Goal: Task Accomplishment & Management: Manage account settings

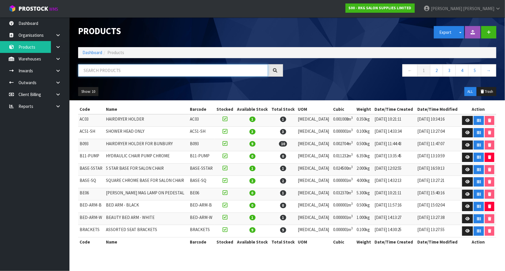
click at [166, 68] on input "text" at bounding box center [173, 70] width 190 height 12
click at [412, 8] on strong "S00 - RKG SALON SUPPLIES LIMITED" at bounding box center [380, 8] width 63 height 5
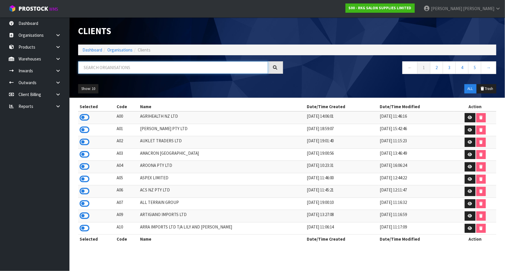
click at [105, 70] on input "text" at bounding box center [173, 67] width 190 height 12
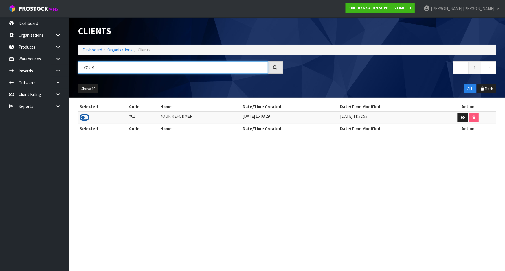
type input "YOUR"
click at [87, 120] on icon at bounding box center [85, 117] width 10 height 9
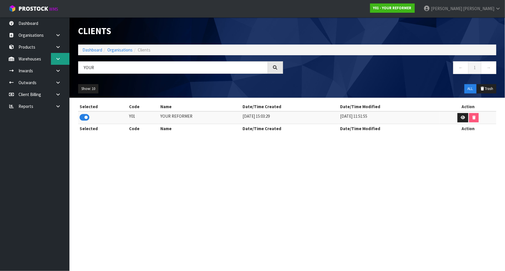
click at [58, 62] on link at bounding box center [60, 59] width 19 height 12
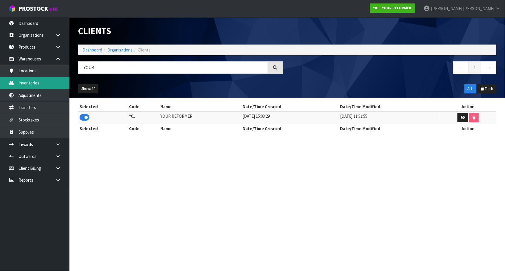
click at [50, 80] on link "Inventories" at bounding box center [34, 83] width 69 height 12
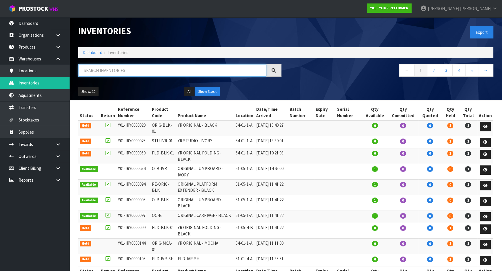
click at [97, 69] on input "text" at bounding box center [172, 70] width 188 height 12
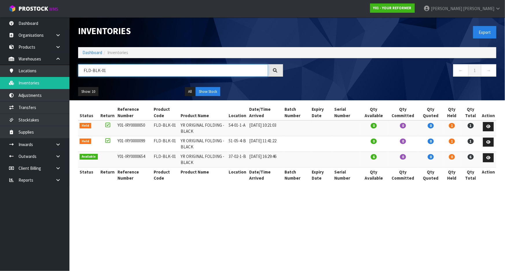
click at [131, 73] on input "FLD-BLK-01" at bounding box center [173, 70] width 190 height 12
click at [132, 72] on input "FLD-BLK-01" at bounding box center [173, 70] width 190 height 12
click at [131, 69] on input "FLD-BLK-01" at bounding box center [173, 70] width 190 height 12
type input "F"
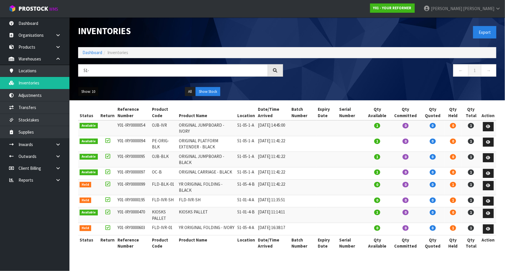
click at [96, 93] on button "Show: 10" at bounding box center [88, 91] width 20 height 9
click at [107, 89] on ul "Show: 10 5 10 25 50" at bounding box center [127, 91] width 98 height 9
click at [164, 190] on td "FLD-BLK-01" at bounding box center [164, 188] width 27 height 16
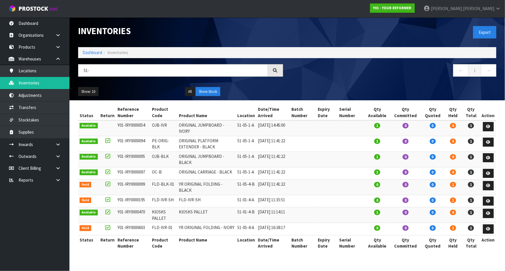
copy tr "FLD-BLK-01"
click at [134, 72] on input "51-" at bounding box center [173, 70] width 190 height 12
paste input "FLD-BLK-01"
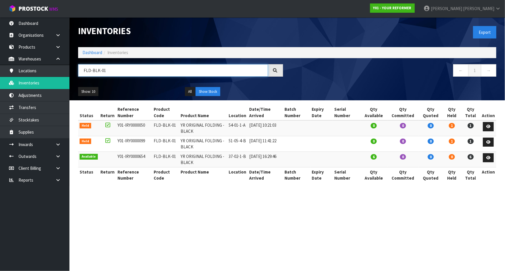
type input "FLD-BLK-01"
drag, startPoint x: 246, startPoint y: 127, endPoint x: 229, endPoint y: 129, distance: 17.2
click at [229, 129] on td "54-01-1-A" at bounding box center [237, 128] width 21 height 16
click at [489, 127] on icon at bounding box center [488, 127] width 4 height 4
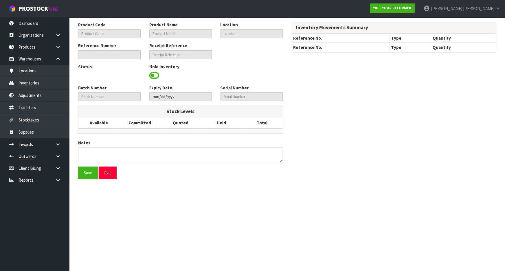
type input "FLD-BLK-01"
type input "YR ORIGINAL FOLDING - BLACK"
type input "54-01-1-A"
type input "Y01-IRY0000050"
type input "Y01-REC0000011"
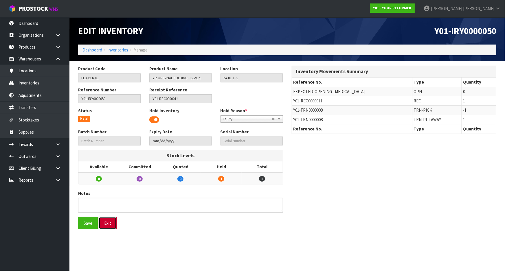
click at [107, 224] on button "Exit" at bounding box center [108, 223] width 18 height 12
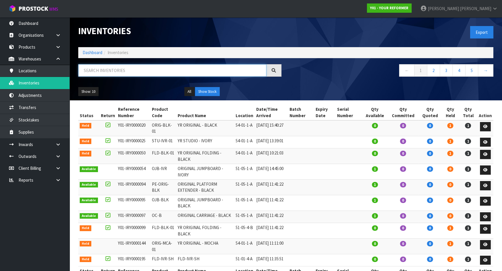
paste input "FLD-BLK-01"
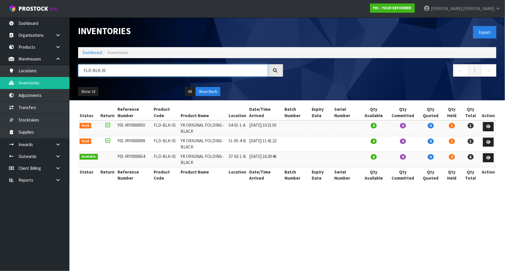
click at [147, 67] on input "FLD-BLK-01" at bounding box center [173, 70] width 190 height 12
type input "Y"
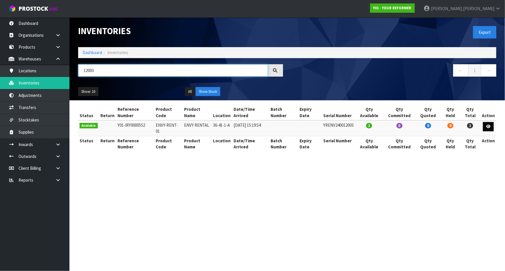
type input "12003"
click at [486, 125] on link at bounding box center [488, 126] width 11 height 9
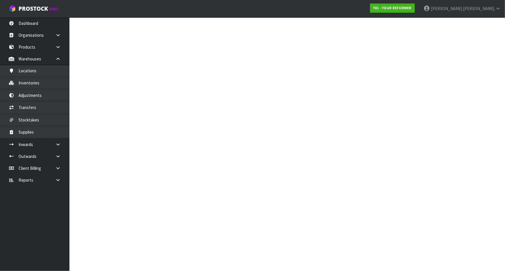
type input "ENVY-RENT-01"
type input "ENVY RENTAL"
type input "36-41-1-A"
type input "Y01-IRY0000552"
type input "Y01-REC0000074"
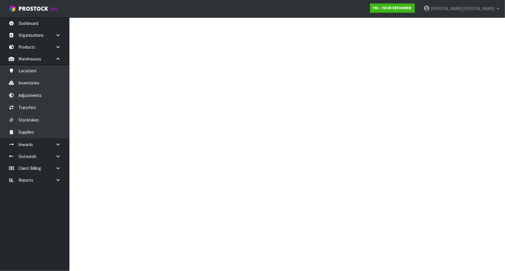
type input "YRENV240012003"
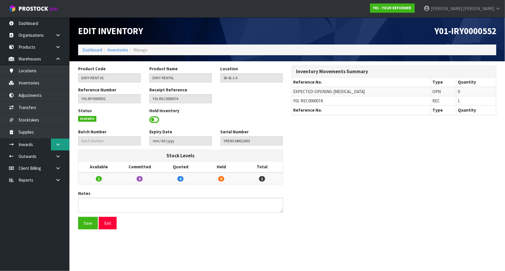
click at [57, 142] on icon at bounding box center [58, 144] width 6 height 4
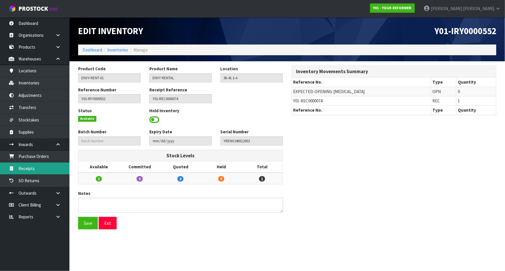
click at [42, 171] on link "Receipts" at bounding box center [34, 169] width 69 height 12
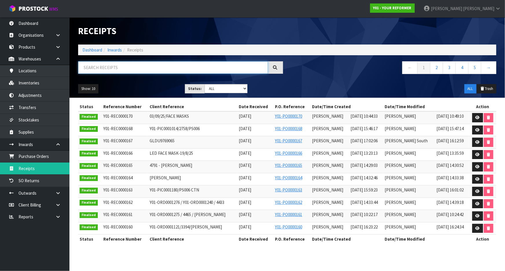
click at [146, 68] on input "text" at bounding box center [173, 67] width 190 height 12
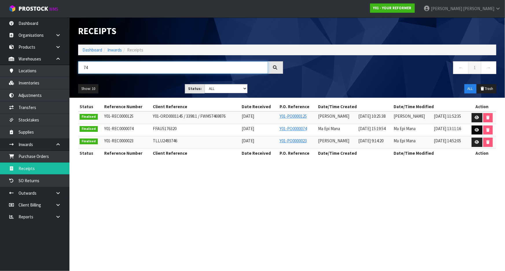
type input "74"
click at [476, 129] on icon at bounding box center [477, 130] width 4 height 4
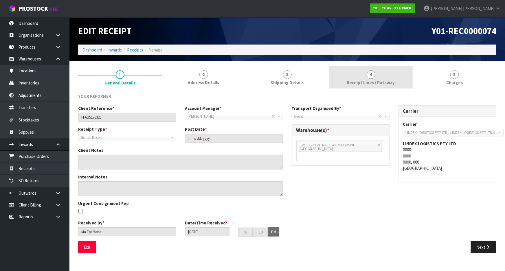
click at [375, 66] on link "4 Receipt Lines / Putaway" at bounding box center [371, 77] width 84 height 23
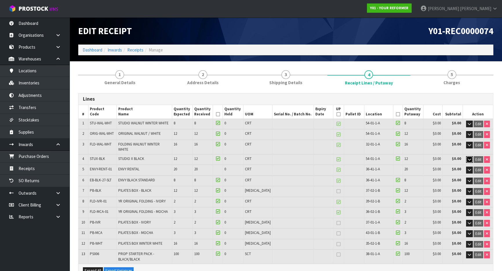
click at [470, 156] on button "button" at bounding box center [469, 159] width 7 height 7
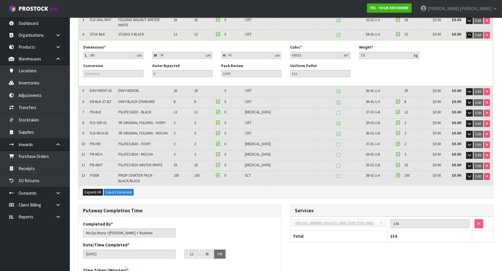
scroll to position [131, 0]
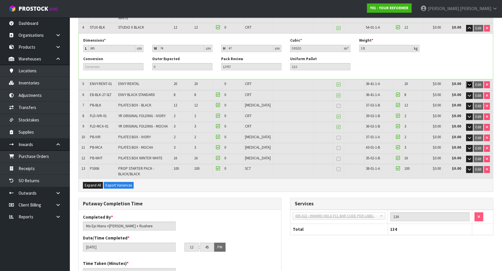
click at [469, 83] on icon "button" at bounding box center [468, 85] width 3 height 4
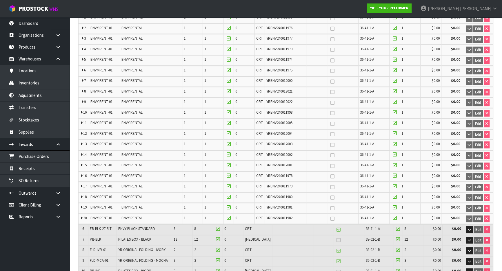
scroll to position [263, 0]
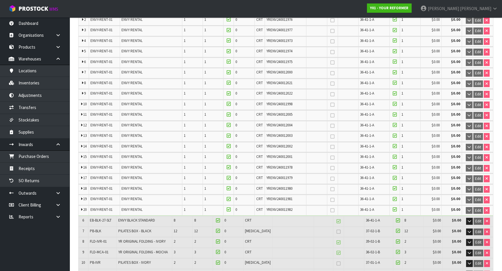
click at [281, 133] on span "YRENV240012003" at bounding box center [279, 135] width 26 height 5
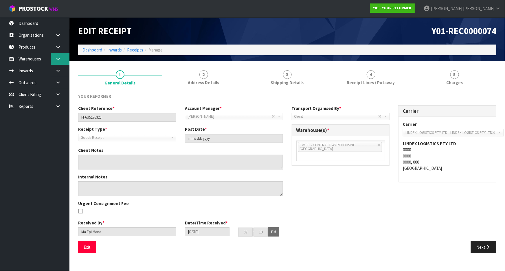
click at [56, 63] on link at bounding box center [60, 59] width 19 height 12
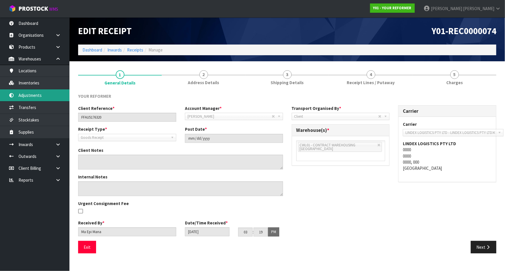
click at [53, 89] on link "Adjustments" at bounding box center [34, 95] width 69 height 12
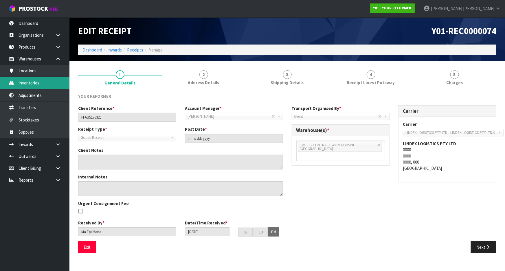
click at [49, 82] on body "Toggle navigation ProStock WMS Y01 - YOUR REFORMER James Luff Logout Dashboard …" at bounding box center [252, 135] width 505 height 271
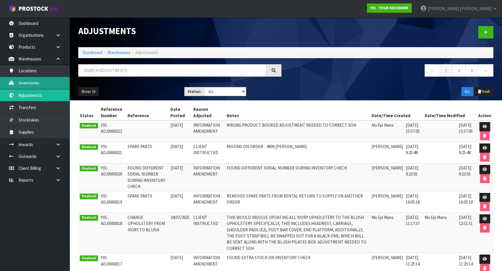
click at [38, 85] on link "Inventories" at bounding box center [34, 83] width 69 height 12
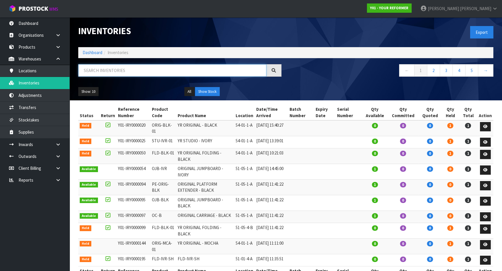
click at [98, 71] on input "text" at bounding box center [172, 70] width 188 height 12
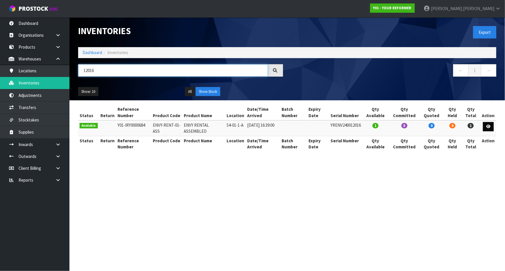
type input "12016"
click at [486, 125] on link at bounding box center [488, 126] width 11 height 9
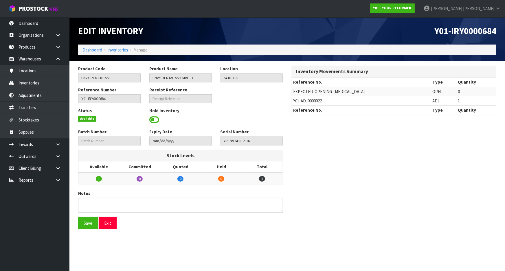
click at [300, 101] on span "Y01-ADJ0000022" at bounding box center [308, 101] width 29 height 6
copy tr "Y01-ADJ0000022"
click at [50, 98] on link "Adjustments" at bounding box center [34, 95] width 69 height 12
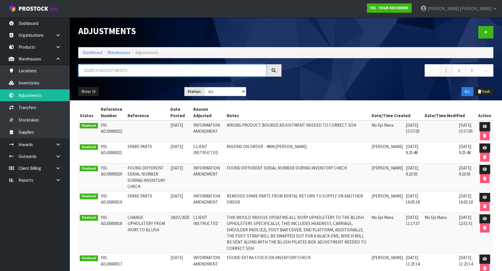
click at [133, 71] on input "text" at bounding box center [172, 70] width 188 height 12
paste input "Y01-ADJ0000022"
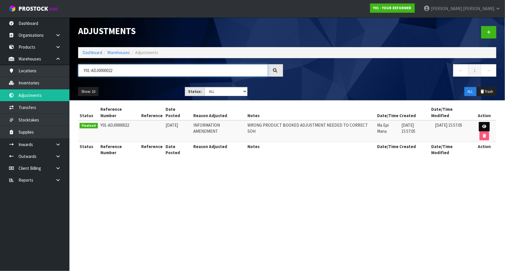
type input "Y01-ADJ0000022"
click at [479, 122] on link at bounding box center [484, 126] width 11 height 9
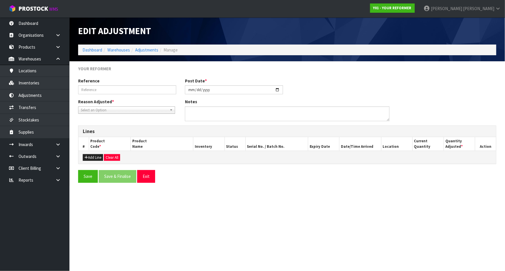
type input "2025-08-28"
type textarea "WRONG PRODUCT BOOKED ADJUSTMENT NEEDED TO CORRECT SOH"
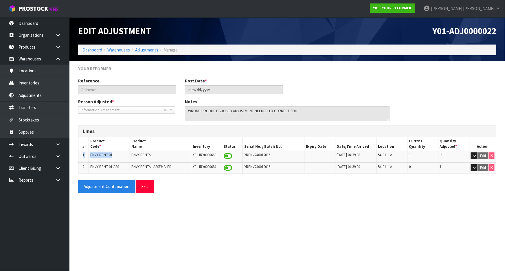
drag, startPoint x: 120, startPoint y: 154, endPoint x: 78, endPoint y: 157, distance: 41.5
click at [78, 157] on tr "1 ENVY-RENT-01 ENVY RENTAL Y01-IRY0000668 YRENV240012016 11/08/2025 04:39:08 54…" at bounding box center [287, 156] width 418 height 11
drag, startPoint x: 122, startPoint y: 164, endPoint x: 100, endPoint y: 169, distance: 22.4
click at [100, 169] on td "ENVY-RENT-01-ASS" at bounding box center [109, 168] width 41 height 11
click at [254, 157] on span "YRENV240012016" at bounding box center [257, 155] width 26 height 5
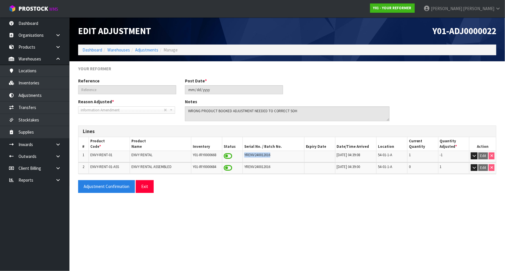
click at [254, 157] on span "YRENV240012016" at bounding box center [257, 155] width 26 height 5
copy tr "YRENV240012016"
click at [56, 87] on link "Inventories" at bounding box center [34, 83] width 69 height 12
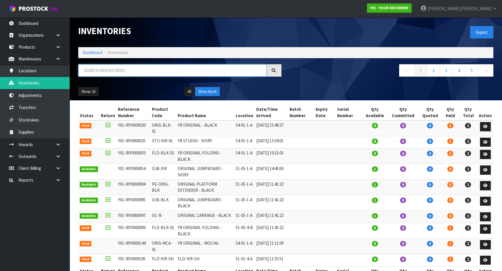
click at [133, 74] on input "text" at bounding box center [172, 70] width 188 height 12
paste input "YRENV240012016"
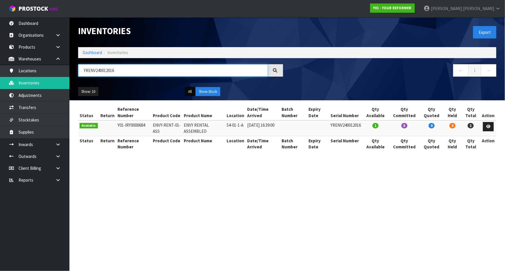
type input "YRENV240012016"
click at [189, 93] on button "All" at bounding box center [190, 91] width 10 height 9
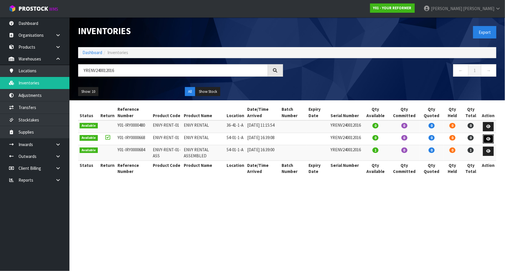
click at [493, 139] on link at bounding box center [488, 139] width 11 height 9
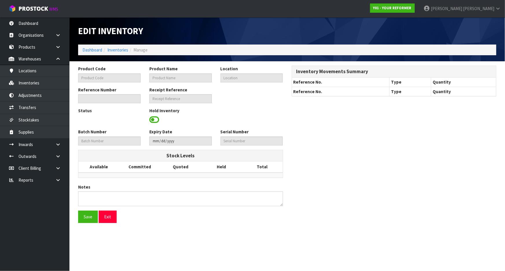
type input "ENVY-RENT-01"
type input "ENVY RENTAL"
type input "54-01-1-A"
type input "Y01-IRY0000668"
type input "Y01-REC0000152"
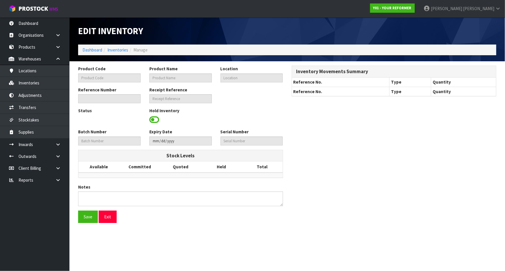
type input "YRENV240012016"
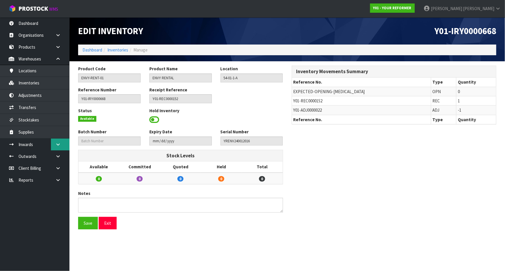
click at [57, 143] on icon at bounding box center [58, 144] width 6 height 4
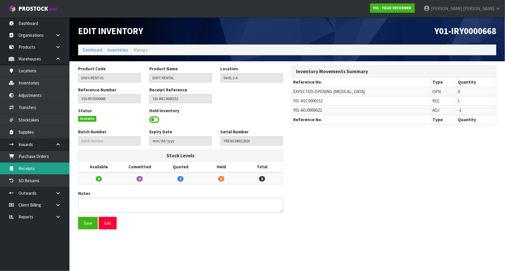
click at [43, 166] on link "Receipts" at bounding box center [34, 169] width 69 height 12
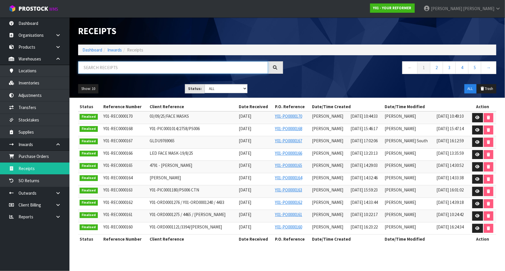
click at [112, 63] on input "text" at bounding box center [173, 67] width 190 height 12
click at [97, 67] on input "text" at bounding box center [173, 67] width 190 height 12
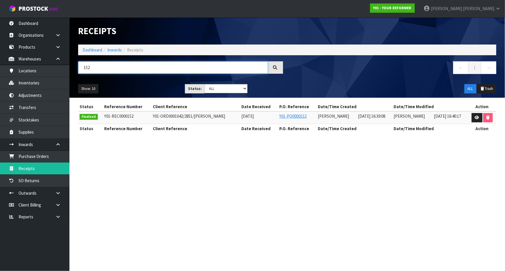
type input "152"
drag, startPoint x: 149, startPoint y: 116, endPoint x: 223, endPoint y: 119, distance: 73.3
click at [223, 119] on td "Y01-ORD0001042/2851/MICHAEL WARNER" at bounding box center [195, 117] width 89 height 12
click at [475, 117] on link at bounding box center [477, 117] width 11 height 9
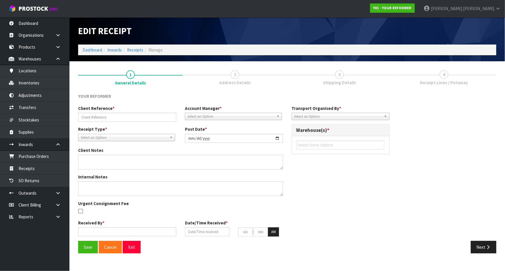
type input "Y01-ORD0001042/2851/MICHAEL WARNER"
type input "2025-08-12"
type textarea "THE CUSTOMER, MICHELLE WARNER, IS RETURNING 2 OUT OF 4 RENTALS UNDER ORDER Y01-…"
type input "[PERSON_NAME]"
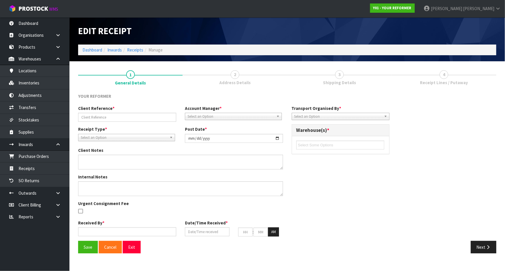
type input "11/08/2025"
type input "04"
type input "39"
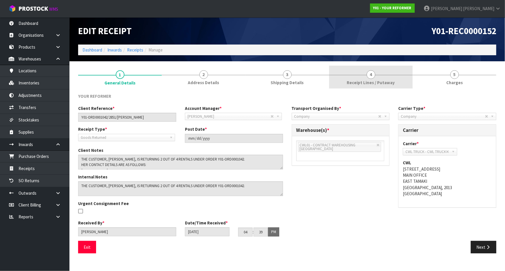
click at [383, 84] on span "Receipt Lines / Putaway" at bounding box center [371, 83] width 48 height 6
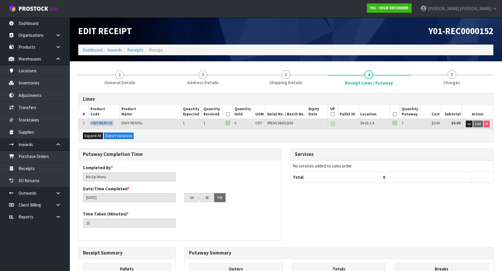
drag, startPoint x: 91, startPoint y: 122, endPoint x: 122, endPoint y: 128, distance: 31.0
click at [122, 128] on tr "1 ENVY-RENT-01 ENVY RENTAL 1 1 0 CRT YRENV240012016 54-01-1-A 1 $0.00 $0.00 Edit" at bounding box center [285, 124] width 414 height 10
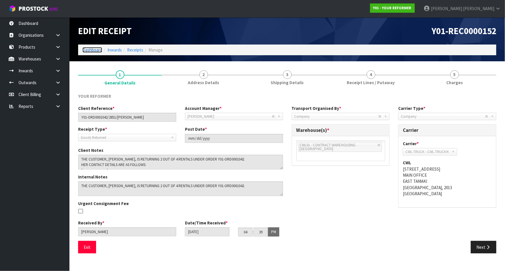
click at [94, 50] on link "Dashboard" at bounding box center [93, 50] width 20 height 6
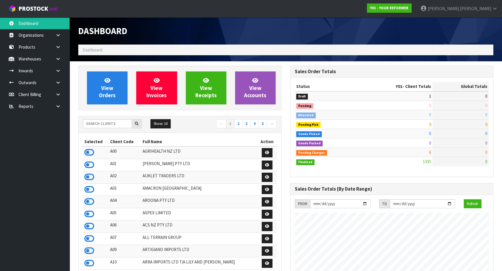
scroll to position [438, 211]
click at [106, 122] on input "text" at bounding box center [107, 123] width 49 height 9
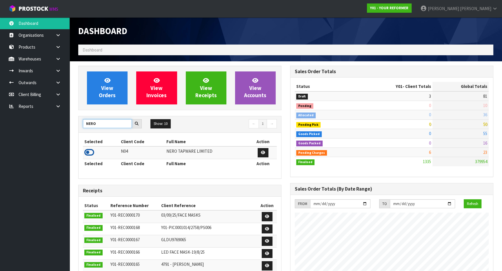
type input "NERO"
click at [92, 149] on icon at bounding box center [89, 152] width 10 height 9
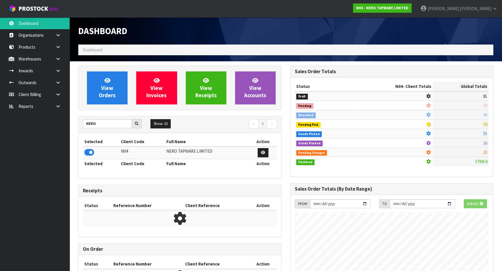
scroll to position [456, 211]
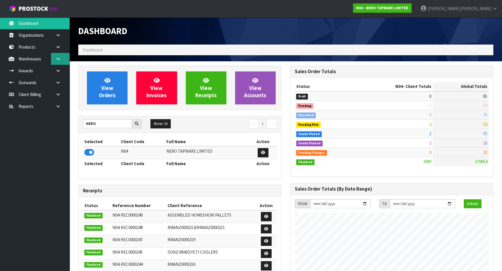
click at [67, 61] on link at bounding box center [60, 59] width 19 height 12
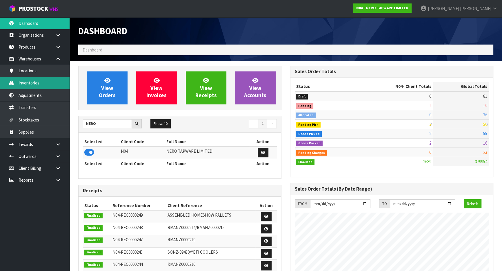
click at [48, 83] on link "Inventories" at bounding box center [34, 83] width 69 height 12
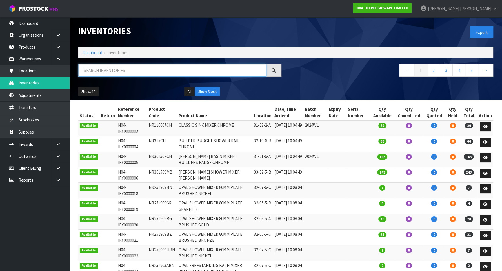
click at [114, 72] on input "text" at bounding box center [172, 70] width 188 height 12
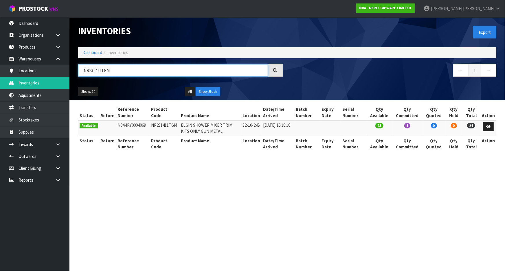
type input "NR231411TGM"
click at [488, 125] on icon at bounding box center [488, 127] width 4 height 4
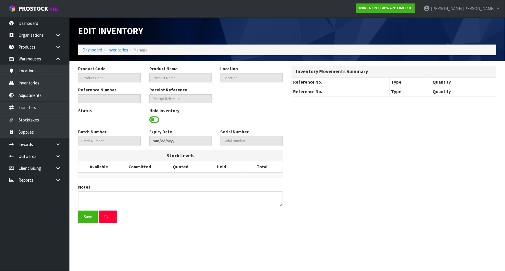
type input "NR231411TGM"
type input "ELGIN SHOWER MIXER TRIM KITS ONLY GUN METAL"
type input "32-10-2-B"
type input "N04-IRY0004069"
type input "N04-REC0000149"
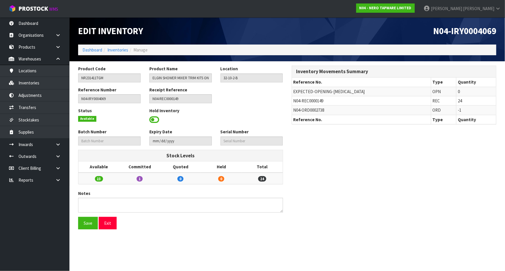
click at [304, 100] on span "N04-REC0000149" at bounding box center [309, 101] width 30 height 6
copy tr "N04-REC0000149"
click at [64, 145] on link at bounding box center [60, 145] width 19 height 12
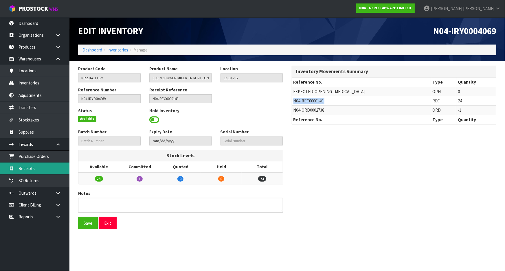
click at [58, 166] on link "Receipts" at bounding box center [34, 169] width 69 height 12
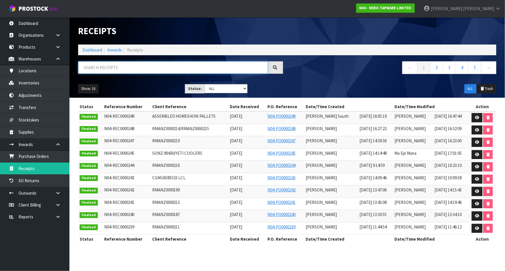
click at [151, 66] on input "text" at bounding box center [173, 67] width 190 height 12
paste input "N04-REC0000149"
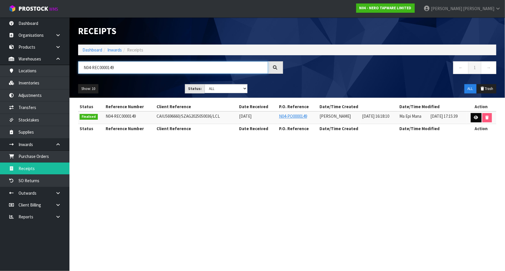
type input "N04-REC0000149"
click at [473, 118] on link at bounding box center [476, 117] width 11 height 9
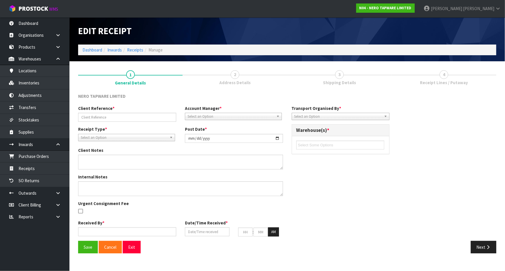
type input "CAIU5696660/SZAG2025050036/LCL"
type input "2025-05-28"
type textarea "VARIANCE BELOW 24D003CH, EXPECTED QTY: 100 UNITS, RECEIVED QTY: 122 UNITS, VARI…"
type textarea "MISCELLANEOUS ITEMS 2025 ELGIN MICO 2,550 N/A **150PCS/CARTON** MISCELLANEOUS I…"
type input "[PERSON_NAME]"
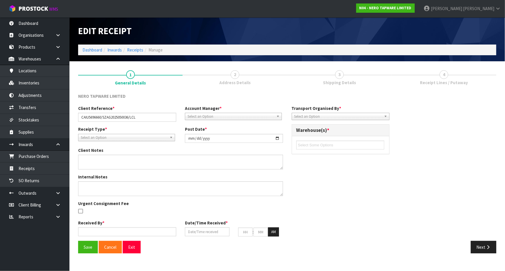
type input "28/05/2025"
type input "04"
type input "18"
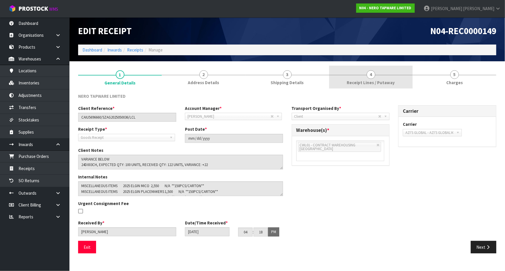
click at [395, 68] on link "4 Receipt Lines / Putaway" at bounding box center [371, 77] width 84 height 23
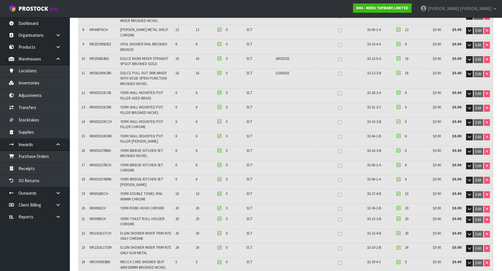
scroll to position [237, 0]
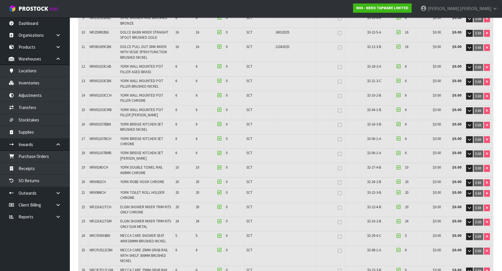
click at [92, 205] on span "NR231411TCH" at bounding box center [100, 207] width 22 height 5
click at [92, 219] on span "NR231411TGM" at bounding box center [100, 221] width 22 height 5
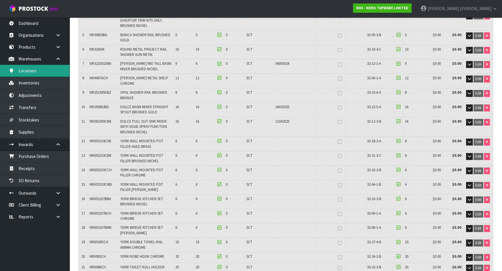
scroll to position [158, 0]
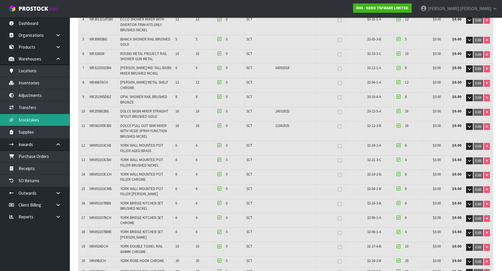
click at [27, 115] on link "Stocktakes" at bounding box center [34, 120] width 69 height 12
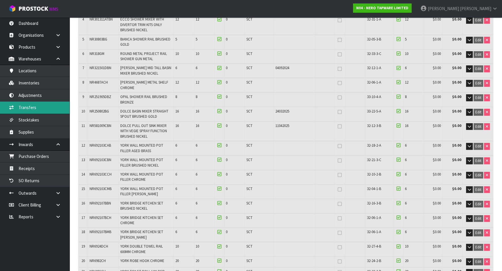
click at [29, 109] on link "Transfers" at bounding box center [34, 108] width 69 height 12
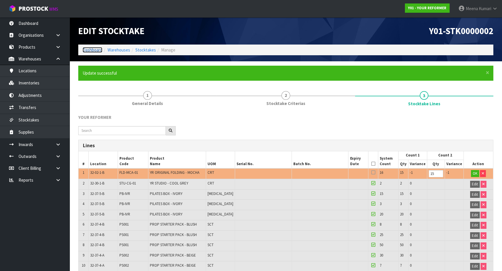
click at [96, 49] on link "Dashboard" at bounding box center [93, 50] width 20 height 6
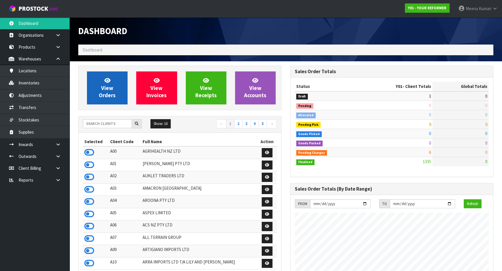
scroll to position [438, 211]
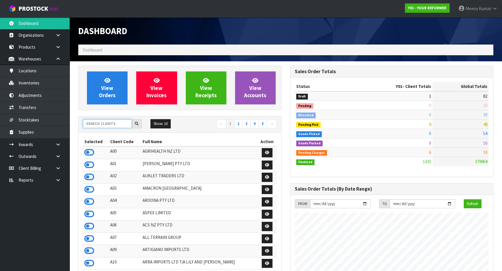
click at [112, 127] on input "text" at bounding box center [107, 123] width 49 height 9
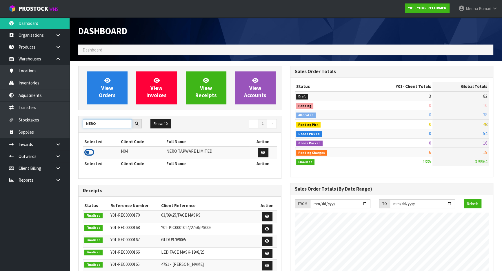
type input "NERO"
click at [90, 151] on icon at bounding box center [89, 152] width 10 height 9
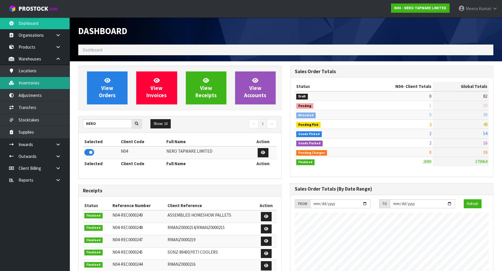
scroll to position [450, 211]
click at [22, 86] on link "Inventories" at bounding box center [34, 83] width 69 height 12
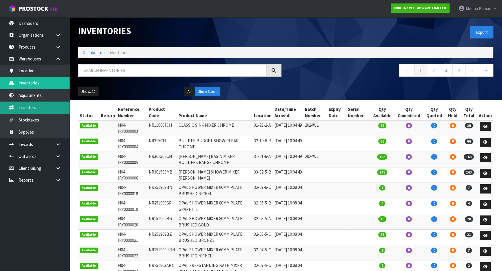
click at [35, 109] on link "Transfers" at bounding box center [34, 108] width 69 height 12
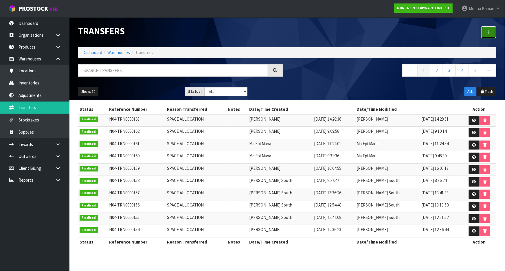
click at [489, 31] on icon at bounding box center [489, 32] width 4 height 4
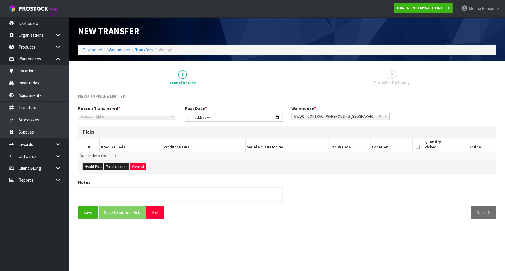
click at [105, 112] on div "Reason Transferred * Space Allocation Damage Expired Stock Repair QA Select an …" at bounding box center [127, 112] width 107 height 15
click at [105, 116] on span "Select an Option" at bounding box center [125, 116] width 88 height 7
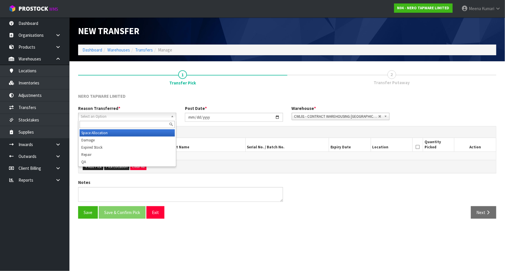
click at [107, 135] on li "Space Allocation" at bounding box center [127, 132] width 95 height 7
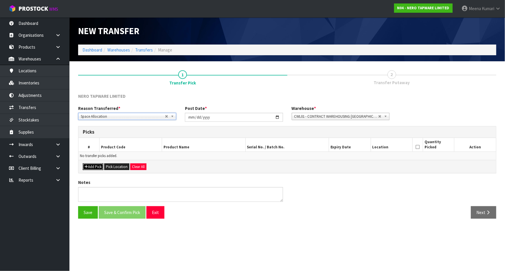
click at [89, 168] on button "Add Pick" at bounding box center [93, 167] width 21 height 7
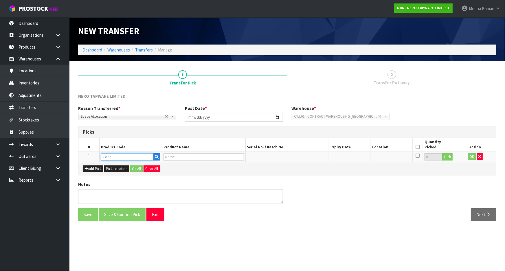
click at [107, 158] on input "text" at bounding box center [127, 156] width 52 height 7
type input "NR231411TGM"
type input "ELGIN SHOWER MIXER TRIM KITS ONLY GUN METAL"
type input "NR231411TGM"
click at [449, 159] on button "Pick" at bounding box center [448, 157] width 10 height 8
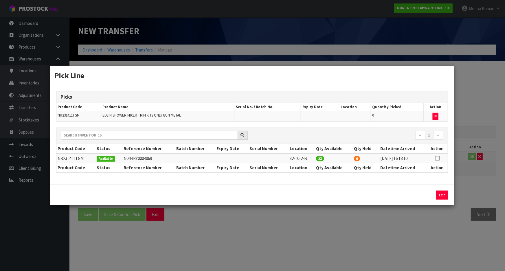
click at [440, 158] on icon at bounding box center [437, 158] width 5 height 0
click at [419, 195] on button "Assign Pick" at bounding box center [423, 195] width 24 height 9
type input "23"
click at [393, 237] on div "Pick Line Picks Product Code Product Name Serial No. / Batch No. Expiry Date Lo…" at bounding box center [252, 135] width 505 height 271
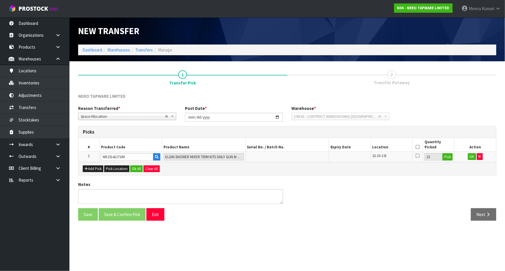
click at [417, 147] on icon at bounding box center [418, 147] width 4 height 0
click at [470, 157] on button "OK" at bounding box center [472, 156] width 8 height 7
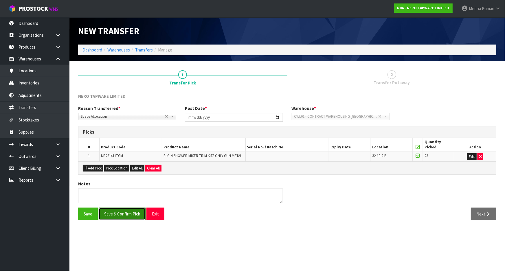
click at [121, 212] on button "Save & Confirm Pick" at bounding box center [122, 214] width 47 height 12
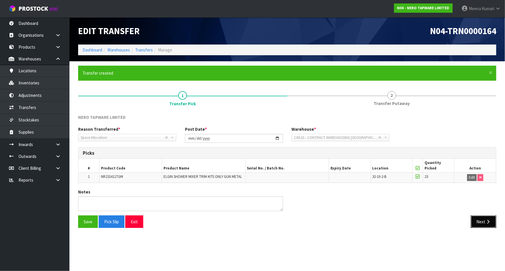
click at [481, 223] on button "Next" at bounding box center [483, 222] width 25 height 12
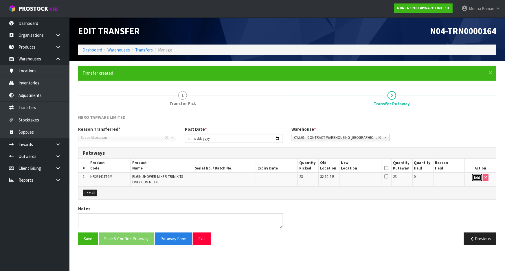
click at [473, 177] on button "Edit" at bounding box center [478, 177] width 10 height 7
click at [351, 178] on input "text" at bounding box center [357, 177] width 32 height 7
type input "32-07-2-A"
click at [476, 180] on button "OK" at bounding box center [477, 177] width 8 height 7
click at [386, 168] on icon at bounding box center [387, 168] width 4 height 0
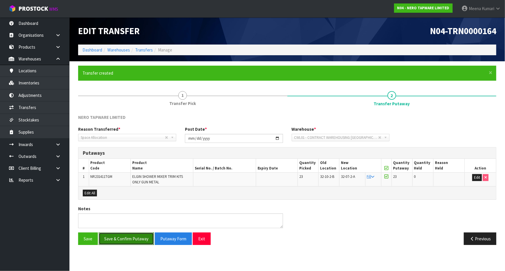
click at [128, 237] on button "Save & Confirm Putaway" at bounding box center [126, 239] width 55 height 12
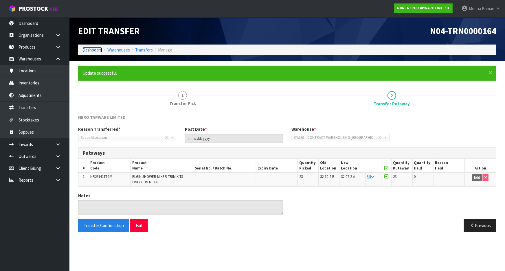
click at [92, 50] on link "Dashboard" at bounding box center [93, 50] width 20 height 6
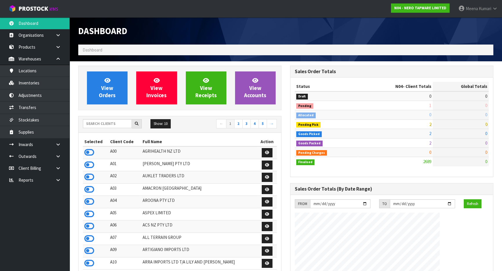
scroll to position [438, 211]
click at [102, 121] on input "text" at bounding box center [107, 123] width 49 height 9
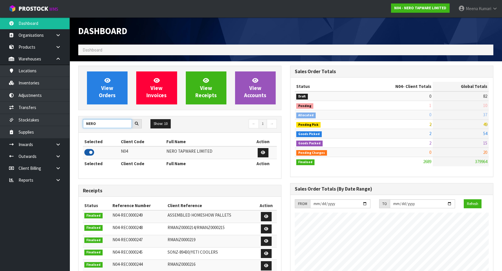
type input "NERO"
click at [93, 153] on icon at bounding box center [89, 152] width 10 height 9
click at [40, 88] on link "Inventories" at bounding box center [34, 83] width 69 height 12
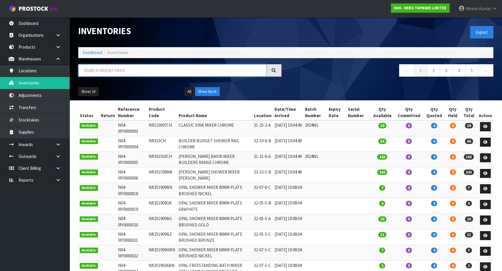
click at [115, 73] on input "text" at bounding box center [172, 70] width 188 height 12
paste input "BUILDER BROCHURE"
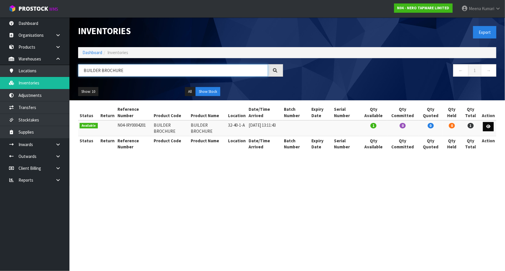
type input "BUILDER BROCHURE"
click at [490, 125] on icon at bounding box center [488, 127] width 4 height 4
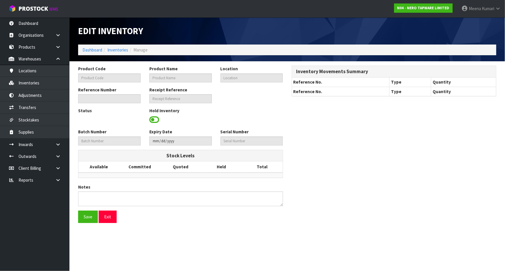
type input "BUILDER BROCHURE"
type input "32-40-1-A"
type input "N04-IRY0004201"
type input "N04-REC0000173"
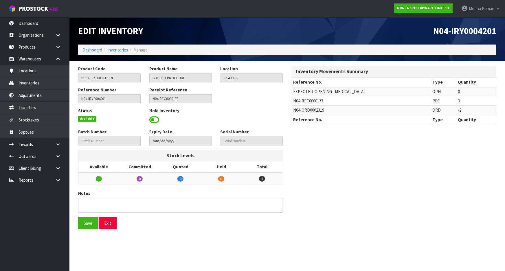
click at [313, 99] on span "N04-REC0000173" at bounding box center [309, 101] width 30 height 6
copy tr "N04-REC0000173"
click at [59, 144] on icon at bounding box center [58, 144] width 6 height 4
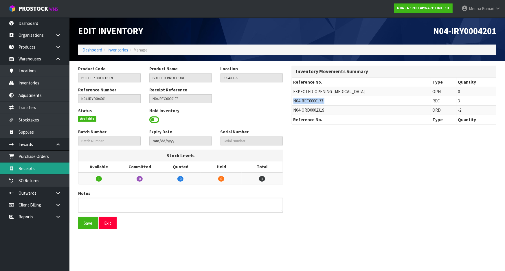
click at [51, 171] on link "Receipts" at bounding box center [34, 169] width 69 height 12
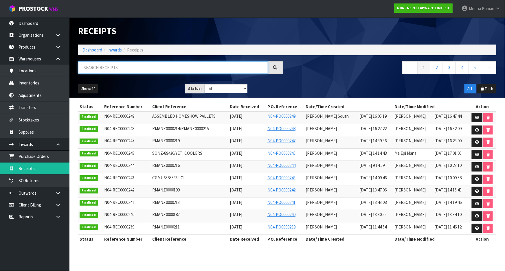
click at [143, 68] on input "text" at bounding box center [173, 67] width 190 height 12
paste input "N04-REC0000173"
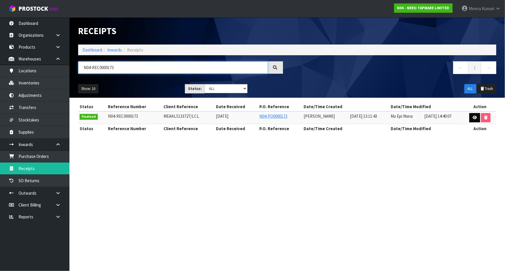
type input "N04-REC0000173"
click at [472, 115] on link at bounding box center [475, 117] width 11 height 9
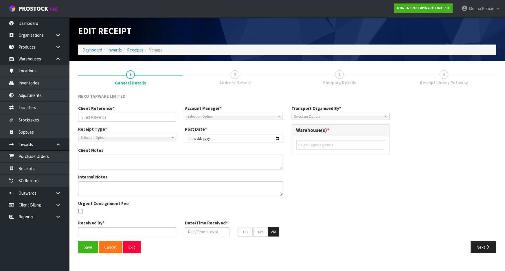
type input "MEAKL5133727/LCL"
type input "2025-07-16"
type textarea "WE SHIPPED THREE PALLETS TO YOUR WAREHOUSE ON JUNE 24TH, WHICH INCLUDE SOME SAM…"
type input "Prabhneet Kaur"
type input "16/07/2025"
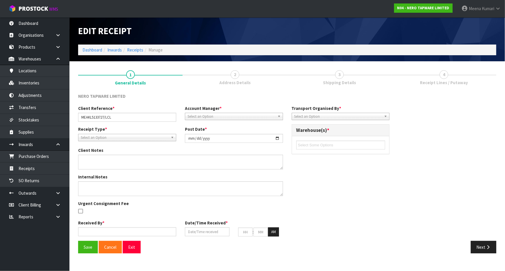
type input "01"
type input "11"
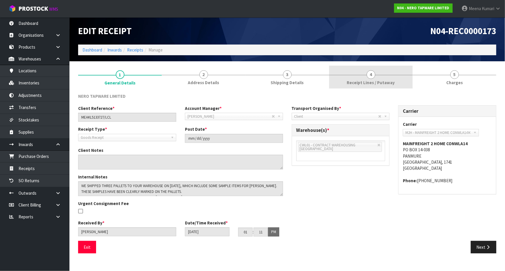
click at [350, 84] on span "Receipt Lines / Putaway" at bounding box center [371, 83] width 48 height 6
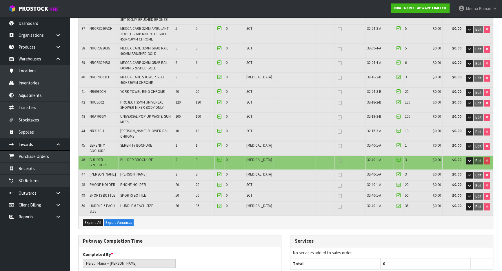
scroll to position [632, 0]
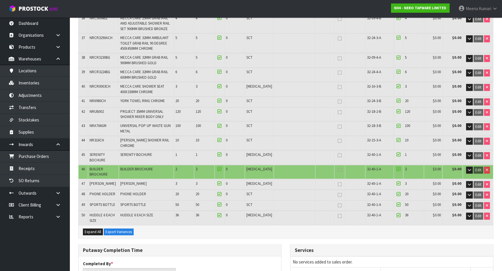
click at [97, 167] on span "BUILDER BROCHURE" at bounding box center [98, 172] width 18 height 10
copy span "BUILDER"
click at [43, 83] on link "Inventories" at bounding box center [34, 83] width 69 height 12
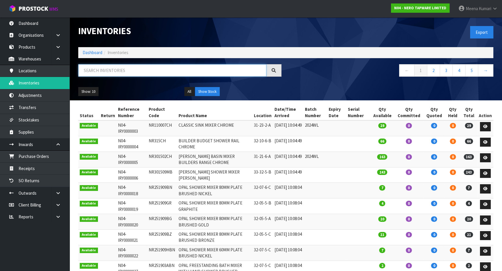
click at [149, 73] on input "text" at bounding box center [172, 70] width 188 height 12
paste input "BUILDER"
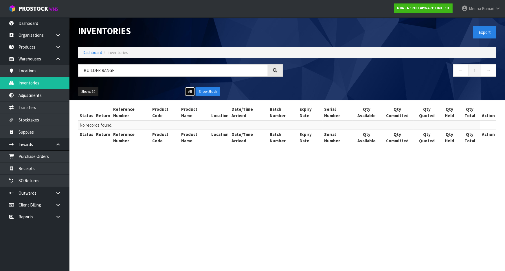
click at [189, 92] on button "All" at bounding box center [190, 91] width 10 height 9
click at [218, 92] on button "Show Stock" at bounding box center [208, 91] width 25 height 9
click at [152, 69] on input "BUILDER RANGE" at bounding box center [173, 70] width 190 height 12
click at [99, 69] on input "BUILDER RANGE" at bounding box center [173, 70] width 190 height 12
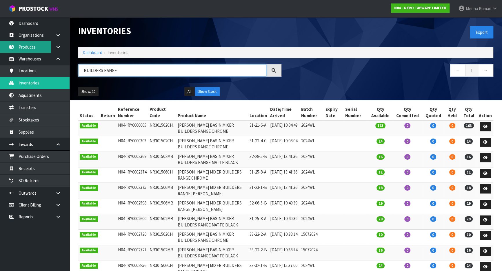
type input "BUILDERS RANGE"
click at [44, 45] on link "Products" at bounding box center [34, 47] width 69 height 12
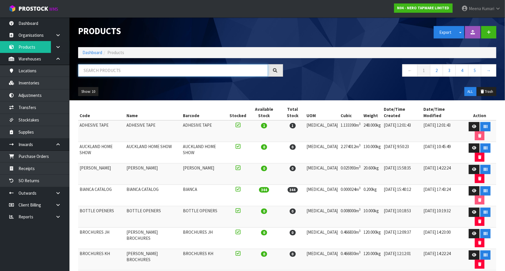
click at [120, 70] on input "text" at bounding box center [173, 70] width 190 height 12
click at [85, 249] on td "BROCHURES KH" at bounding box center [101, 259] width 47 height 21
copy td "BROCHURES"
click at [129, 71] on input "text" at bounding box center [173, 70] width 190 height 12
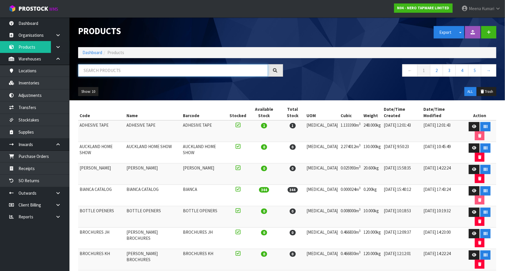
paste input "BROCHURES"
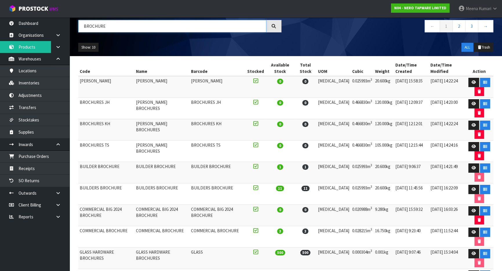
scroll to position [35, 0]
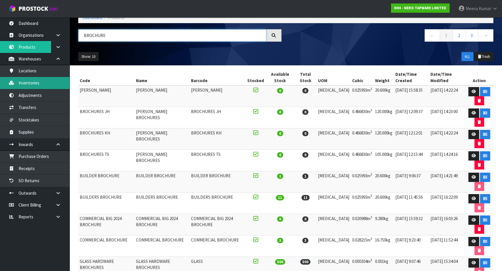
type input "BROCHURE"
click at [35, 83] on link "Inventories" at bounding box center [34, 83] width 69 height 12
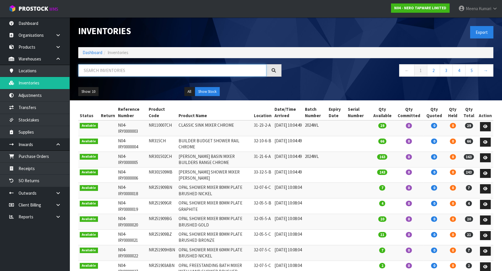
click at [100, 69] on input "text" at bounding box center [172, 70] width 188 height 12
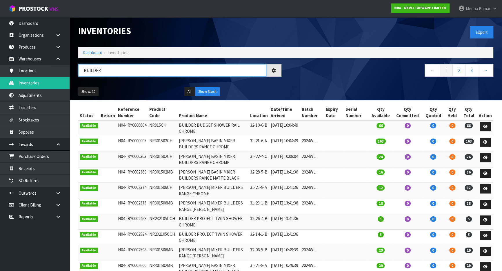
paste input "BROCHURES"
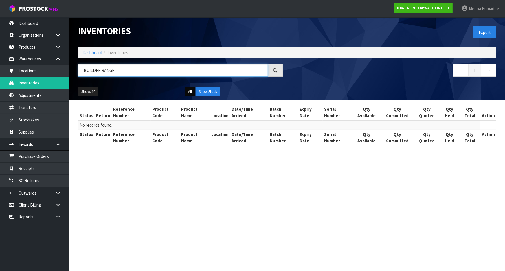
type input "BUILDER RANGE"
click at [186, 91] on button "All" at bounding box center [190, 91] width 10 height 9
click at [189, 92] on button "All" at bounding box center [190, 91] width 10 height 9
click at [203, 91] on button "Show Stock" at bounding box center [208, 91] width 25 height 9
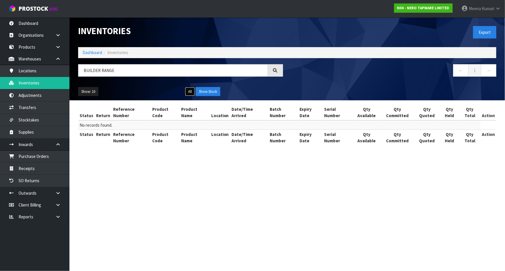
click at [191, 92] on button "All" at bounding box center [190, 91] width 10 height 9
click at [33, 51] on link "Products" at bounding box center [34, 47] width 69 height 12
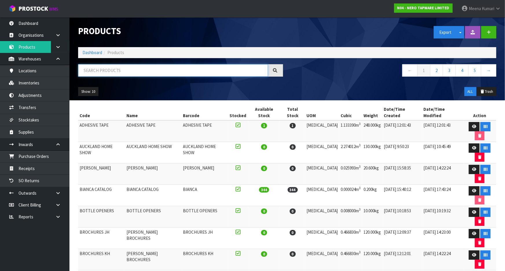
click at [129, 74] on input "text" at bounding box center [173, 70] width 190 height 12
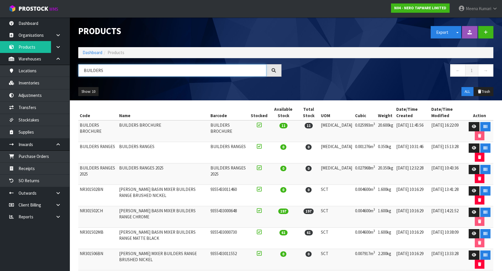
type input "BUILDERS"
drag, startPoint x: 116, startPoint y: 168, endPoint x: 80, endPoint y: 171, distance: 36.6
click at [80, 171] on td "BUILDERS RANGES 2025" at bounding box center [97, 174] width 39 height 21
copy td "BUILDERS RANGES"
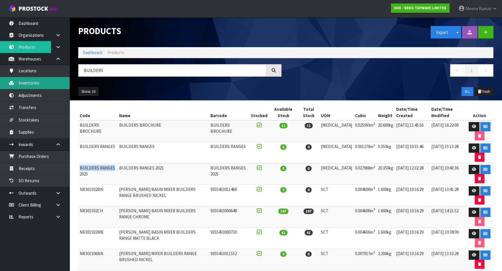
click at [50, 84] on link "Inventories" at bounding box center [34, 83] width 69 height 12
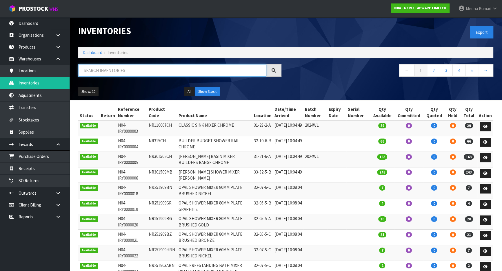
click at [139, 66] on input "text" at bounding box center [172, 70] width 188 height 12
paste input "BUILDERS RANGES"
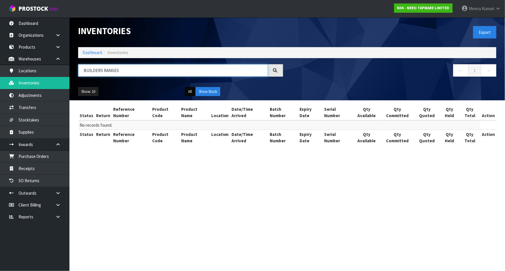
type input "BUILDERS RANGES"
click at [188, 92] on button "All" at bounding box center [190, 91] width 10 height 9
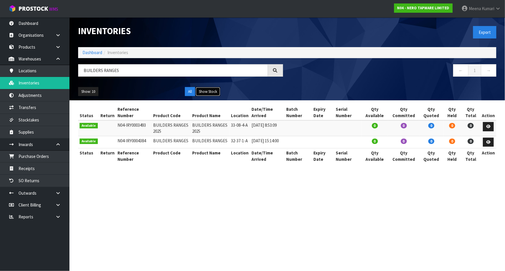
click at [197, 91] on button "Show Stock" at bounding box center [208, 91] width 25 height 9
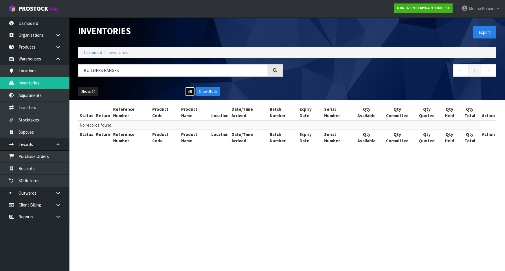
click at [192, 92] on button "All" at bounding box center [190, 91] width 10 height 9
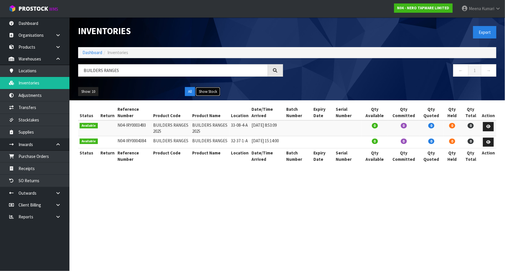
click at [205, 92] on button "Show Stock" at bounding box center [208, 91] width 25 height 9
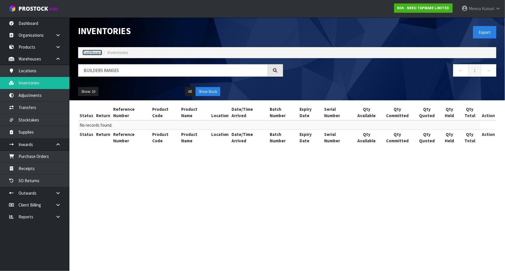
click at [96, 51] on link "Dashboard" at bounding box center [93, 53] width 20 height 6
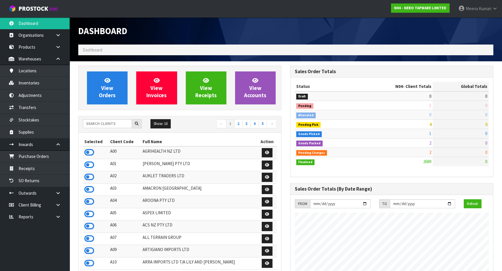
scroll to position [438, 211]
click at [103, 124] on input "text" at bounding box center [107, 123] width 49 height 9
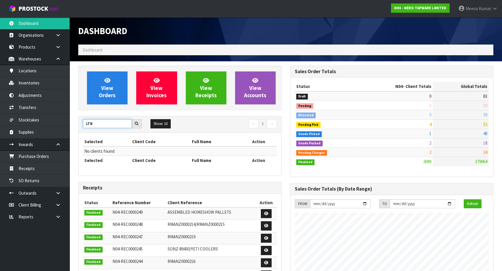
drag, startPoint x: 101, startPoint y: 122, endPoint x: 76, endPoint y: 124, distance: 25.3
click at [76, 124] on div "View Orders View Invoices View Receipts View Accounts LTB Show: 10 5 10 25 50 ←…" at bounding box center [180, 232] width 212 height 333
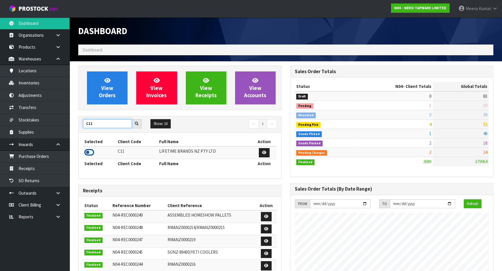
type input "C11"
click at [89, 152] on icon at bounding box center [89, 152] width 10 height 9
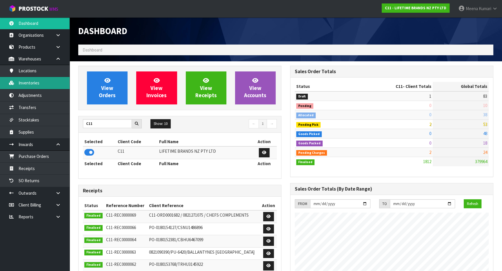
click at [39, 86] on link "Inventories" at bounding box center [34, 83] width 69 height 12
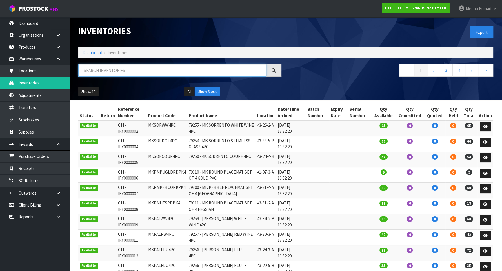
click at [113, 67] on input "text" at bounding box center [172, 70] width 188 height 12
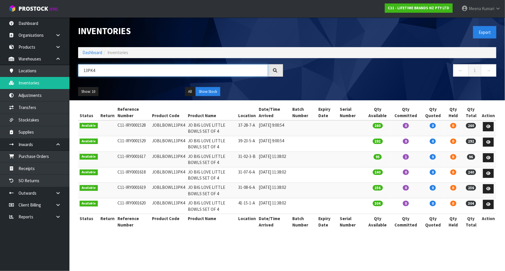
type input "13PK4"
click at [169, 127] on td "JOBLBOWL13PK4" at bounding box center [169, 128] width 36 height 16
click at [170, 127] on td "JOBLBOWL13PK4" at bounding box center [169, 128] width 36 height 16
click at [33, 47] on link "Products" at bounding box center [34, 47] width 69 height 12
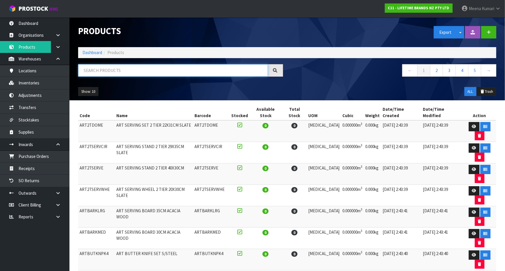
click at [121, 72] on input "text" at bounding box center [173, 70] width 190 height 12
paste input "JOBLBOWL13PK4"
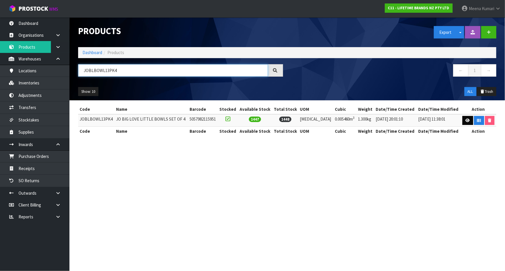
type input "JOBLBOWL13PK4"
click at [468, 122] on link at bounding box center [468, 120] width 11 height 9
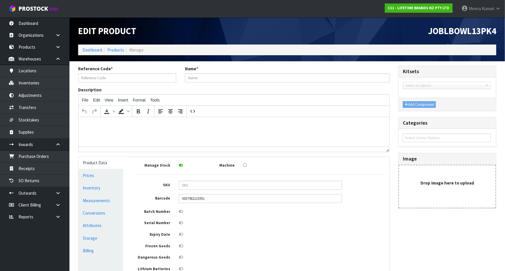
type input "JOBLBOWL13PK4"
type input "JO BIG LOVE LITTLE BOWLS SET OF 4"
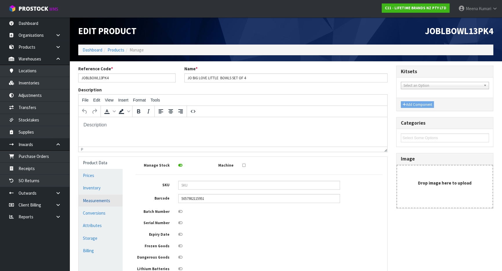
click at [107, 200] on link "Measurements" at bounding box center [100, 201] width 44 height 12
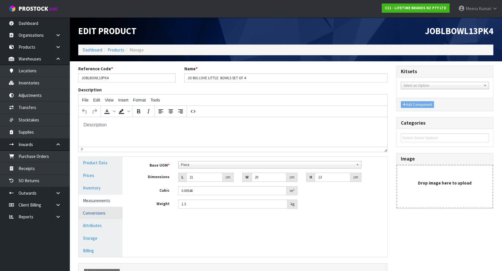
click at [92, 212] on link "Conversions" at bounding box center [100, 213] width 44 height 12
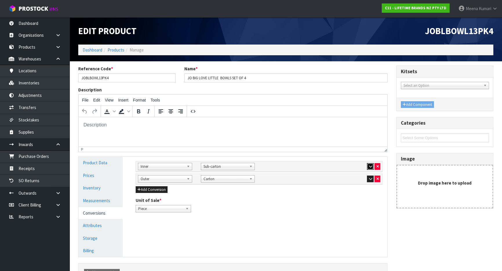
click at [367, 165] on button "button" at bounding box center [370, 166] width 7 height 7
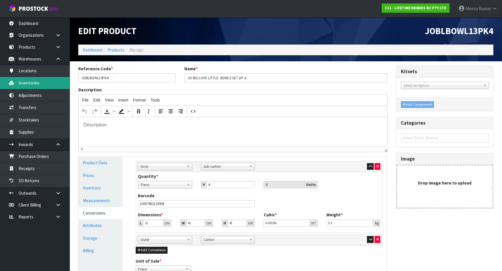
click at [56, 85] on link "Inventories" at bounding box center [34, 83] width 69 height 12
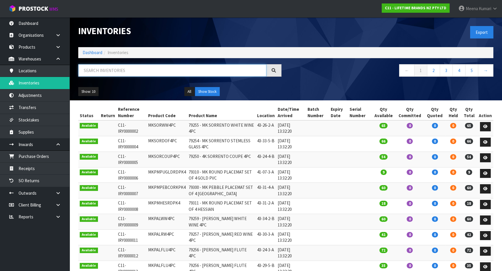
click at [97, 71] on input "text" at bounding box center [172, 70] width 188 height 12
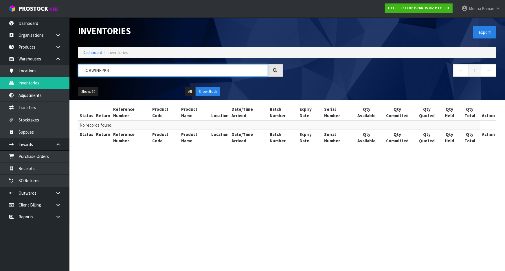
click at [92, 70] on input "JOBWINEPK4" at bounding box center [173, 70] width 190 height 12
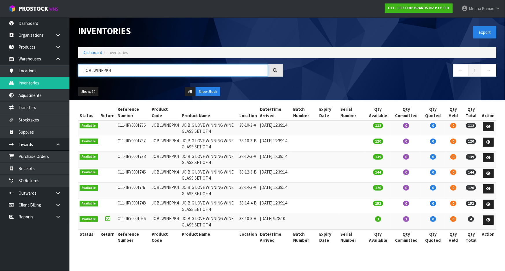
click at [107, 68] on input "JOBLWINEPK4" at bounding box center [173, 70] width 190 height 12
type input "JOBLWINEPK4"
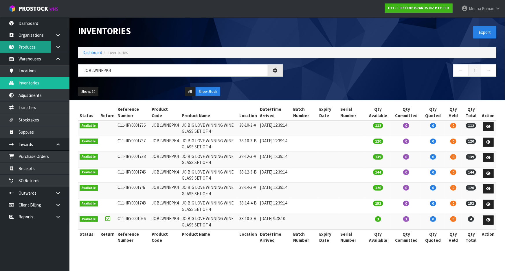
click at [38, 48] on link "Products" at bounding box center [34, 47] width 69 height 12
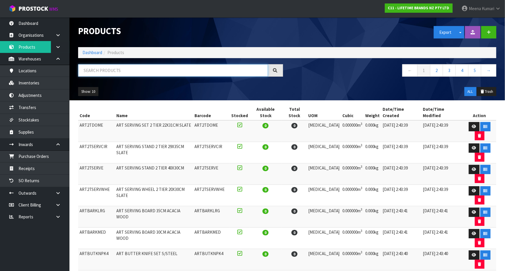
click at [103, 68] on input "text" at bounding box center [173, 70] width 190 height 12
paste input "JOBLWINEPK4"
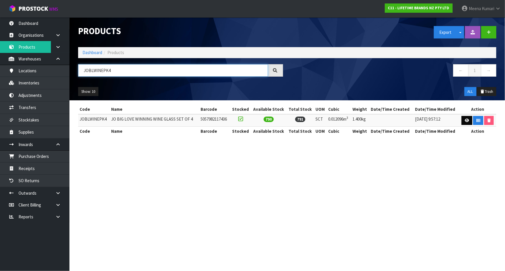
type input "JOBLWINEPK4"
click at [469, 118] on link at bounding box center [467, 120] width 11 height 9
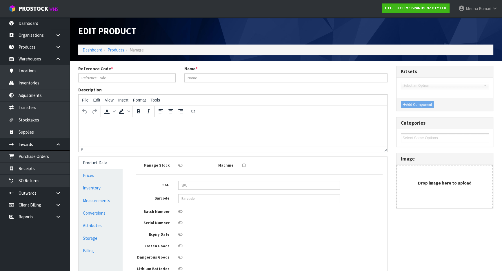
type input "JOBLWINEPK4"
type input "JO BIG LOVE WINNING WINE GLASS SET OF 4"
type input "5057982117436"
type input "24"
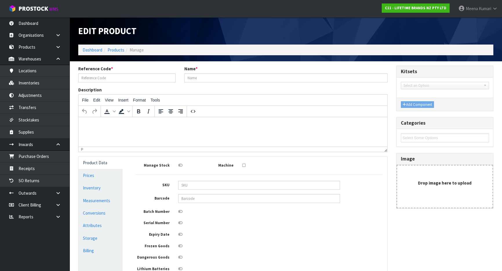
type input "21"
type input "0.012096"
type input "1.4"
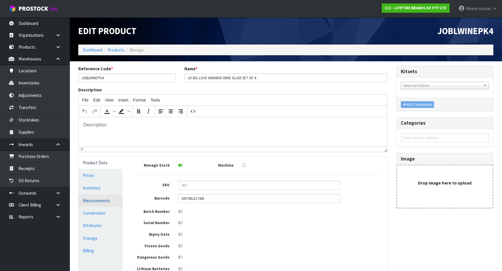
click at [107, 195] on link "Measurements" at bounding box center [100, 201] width 44 height 12
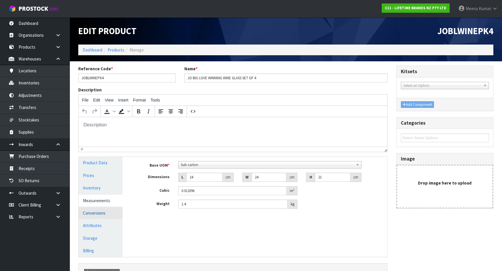
click at [95, 210] on link "Conversions" at bounding box center [100, 213] width 44 height 12
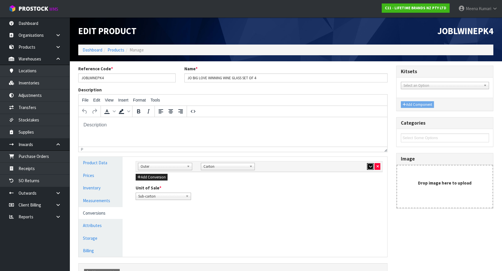
click at [369, 166] on icon "button" at bounding box center [369, 167] width 3 height 4
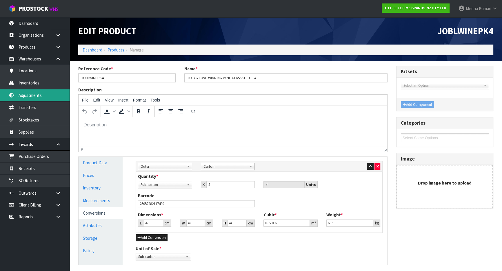
click at [49, 93] on link "Adjustments" at bounding box center [34, 95] width 69 height 12
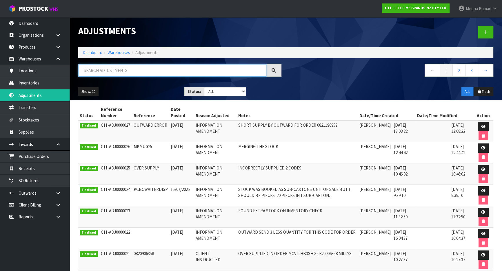
click at [104, 72] on input "text" at bounding box center [172, 70] width 188 height 12
paste input "BUILDERS RANGES."
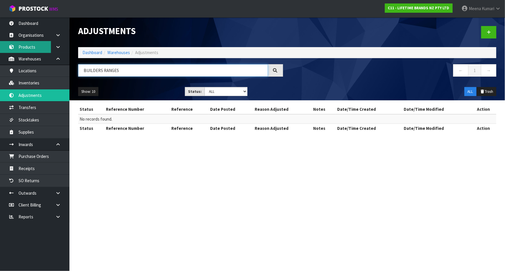
type input "BUILDERS RANGES"
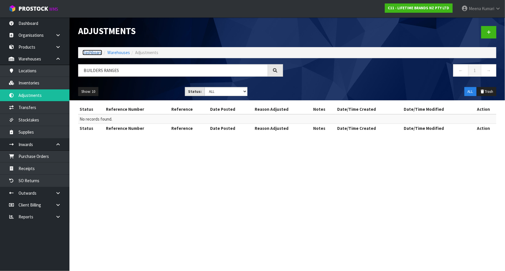
click at [88, 51] on link "Dashboard" at bounding box center [93, 53] width 20 height 6
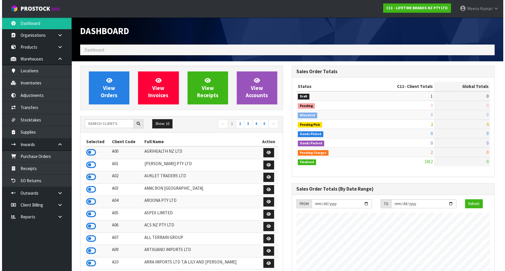
scroll to position [438, 211]
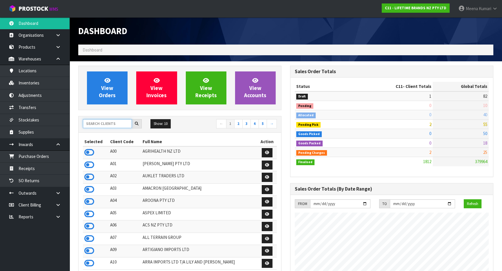
click at [103, 127] on input "text" at bounding box center [107, 123] width 49 height 9
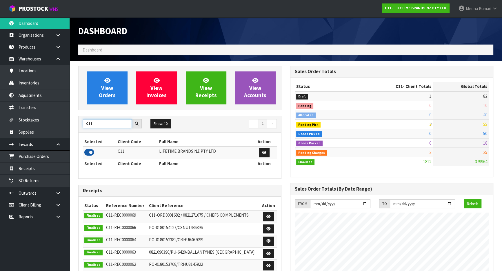
type input "C11"
click at [92, 150] on icon at bounding box center [89, 152] width 10 height 9
click at [40, 85] on link "Inventories" at bounding box center [34, 83] width 69 height 12
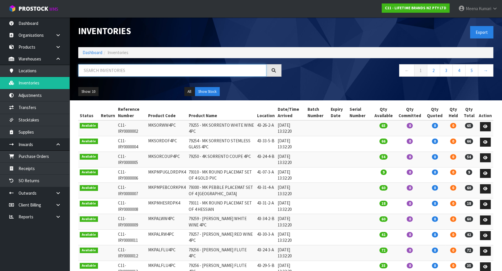
click at [130, 67] on input "text" at bounding box center [172, 70] width 188 height 12
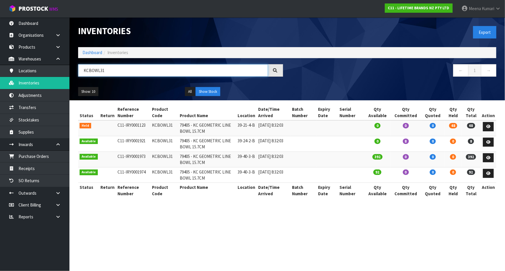
type input "KCBOWL31"
click at [151, 130] on td "KCBOWL31" at bounding box center [165, 128] width 28 height 16
copy tr "KCBOWL31"
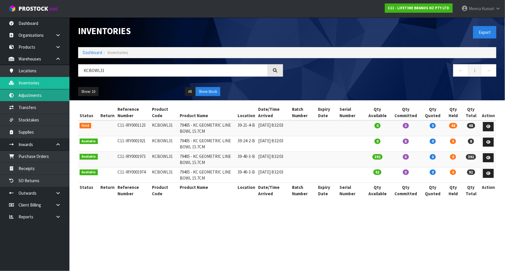
click at [47, 98] on link "Adjustments" at bounding box center [34, 95] width 69 height 12
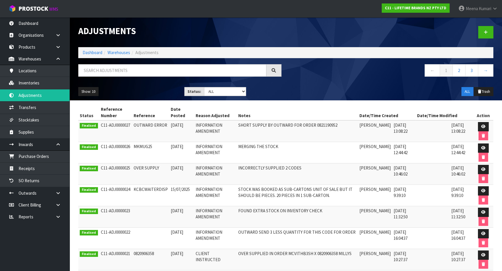
click at [113, 62] on div "Adjustments Dashboard Warehouses Adjustments ← 1 2 3 → Show: 10 5 10 25 50 Stat…" at bounding box center [285, 58] width 423 height 83
click at [107, 72] on input "text" at bounding box center [172, 70] width 188 height 12
paste input "KCBOWL31"
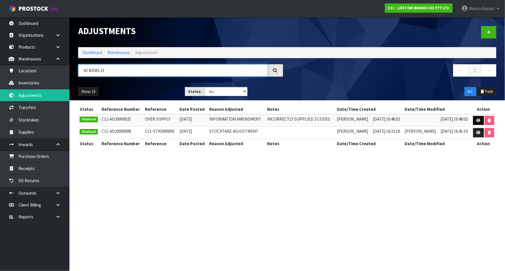
type input "KCBOWL31"
click at [474, 120] on link at bounding box center [478, 120] width 11 height 9
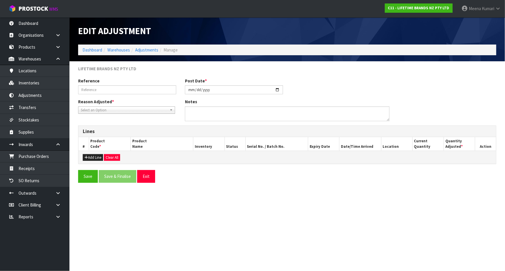
type input "OVER SUPPLY"
type input "2025-07-30"
type textarea "INCORRECTLY SUPPLIED 2 CODES"
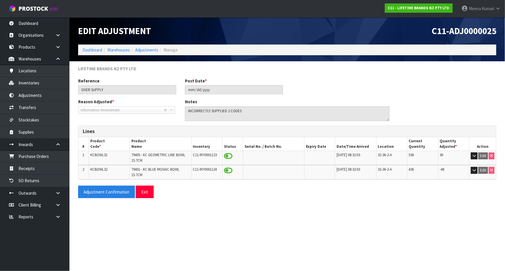
click at [104, 154] on span "KCBOWL31" at bounding box center [98, 155] width 17 height 5
copy span "KCBOWL31"
click at [96, 153] on span "KCBOWL31" at bounding box center [98, 155] width 17 height 5
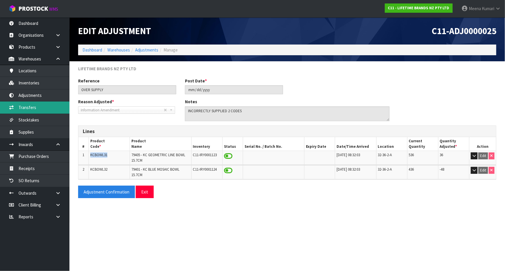
click at [45, 107] on link "Transfers" at bounding box center [34, 108] width 69 height 12
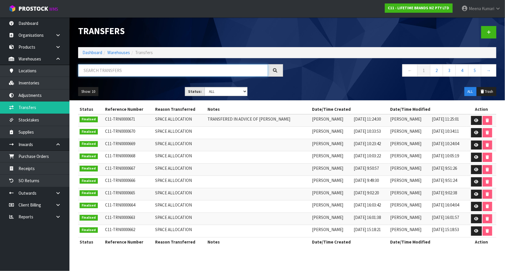
click at [123, 72] on input "text" at bounding box center [173, 70] width 190 height 12
paste input "KCBOWL31"
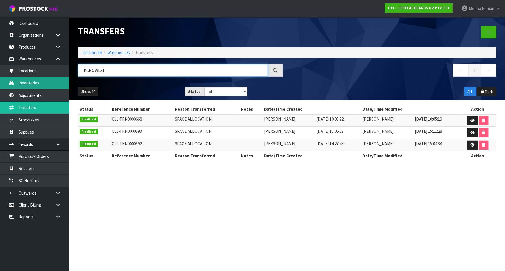
type input "KCBOWL31"
click at [47, 85] on link "Inventories" at bounding box center [34, 83] width 69 height 12
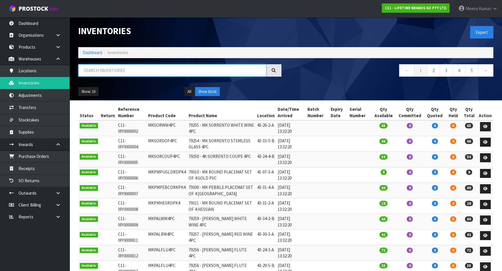
click at [149, 69] on input "text" at bounding box center [172, 70] width 188 height 12
paste input "KCBOWL31"
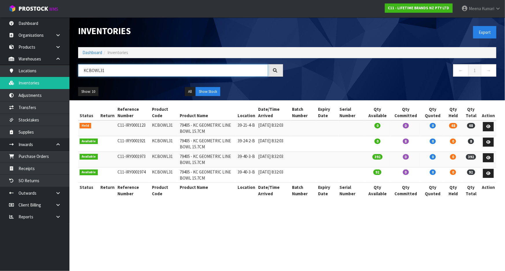
click at [111, 74] on input "KCBOWL31" at bounding box center [173, 70] width 190 height 12
type input "KCBOWL31"
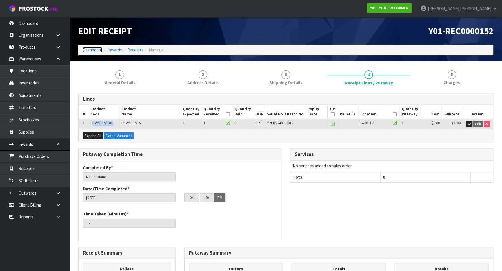
click at [89, 49] on link "Dashboard" at bounding box center [93, 50] width 20 height 6
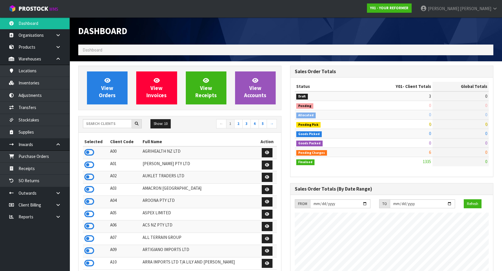
scroll to position [438, 211]
click at [107, 123] on input "text" at bounding box center [107, 123] width 49 height 9
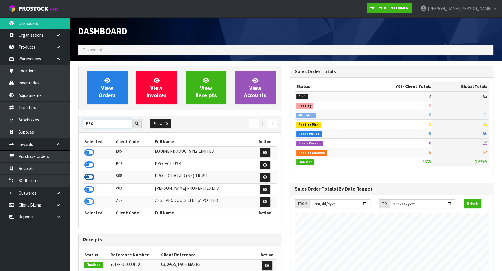
type input "PRO"
click at [90, 177] on icon at bounding box center [89, 177] width 10 height 9
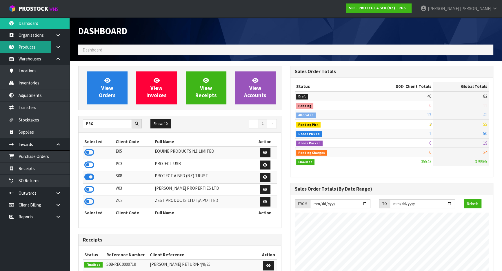
scroll to position [450, 211]
click at [36, 50] on link "Products" at bounding box center [34, 47] width 69 height 12
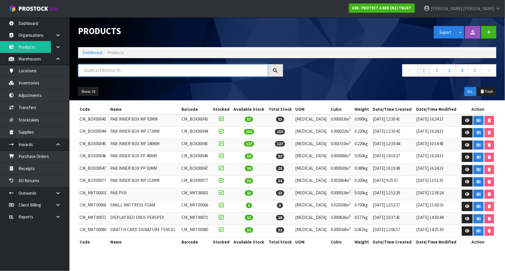
click at [140, 72] on input "text" at bounding box center [173, 70] width 190 height 12
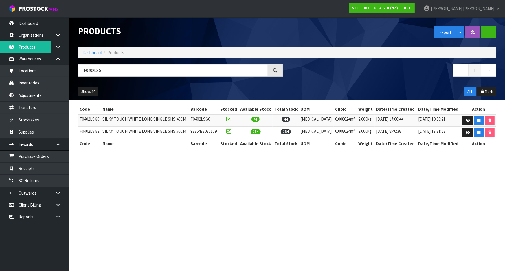
click at [87, 119] on td "F0402LSG0" at bounding box center [89, 120] width 23 height 12
copy td "F0402LSG0"
click at [103, 69] on input "F0402LSG" at bounding box center [173, 70] width 190 height 12
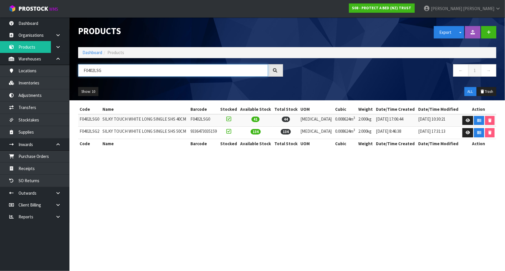
paste input "0"
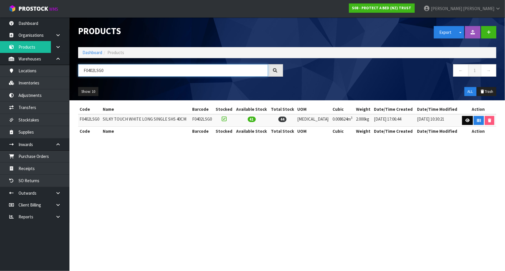
type input "F0402LSG0"
click at [466, 120] on icon at bounding box center [468, 121] width 4 height 4
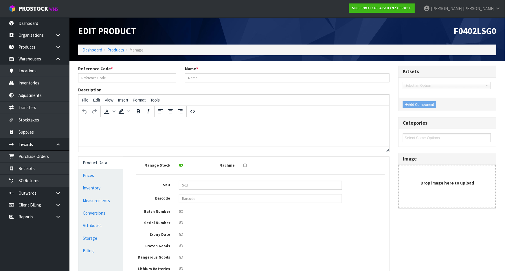
type input "F0402LSG0"
type input "SILKY TOUCH WHITE LONG SINGLE SHS 40CM"
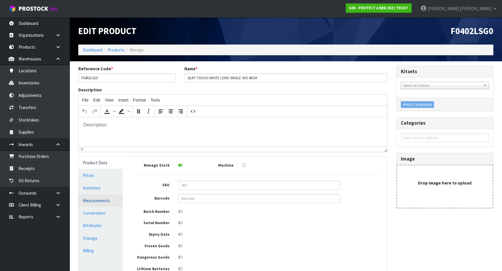
click at [104, 200] on link "Measurements" at bounding box center [100, 201] width 44 height 12
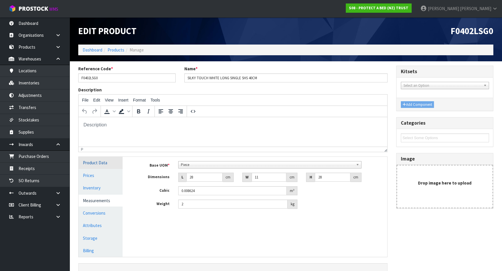
click at [108, 164] on link "Product Data" at bounding box center [100, 163] width 44 height 12
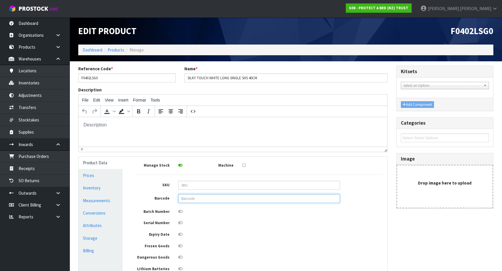
click at [222, 200] on input "text" at bounding box center [259, 198] width 162 height 9
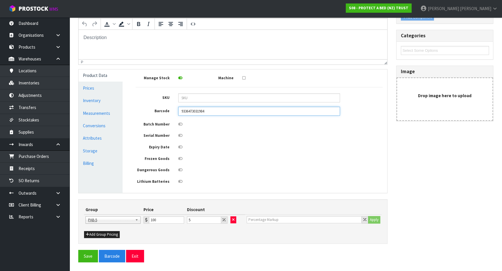
scroll to position [89, 0]
type input "9336473031984"
click at [85, 256] on button "Save" at bounding box center [88, 256] width 20 height 12
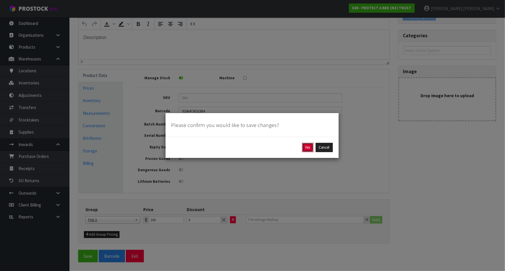
click at [310, 146] on button "Yes" at bounding box center [307, 147] width 11 height 9
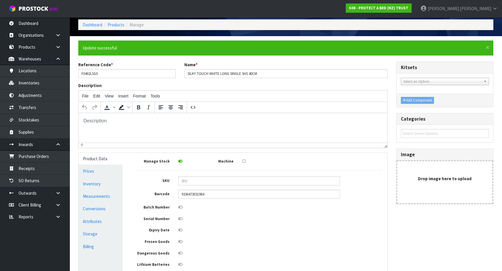
scroll to position [110, 0]
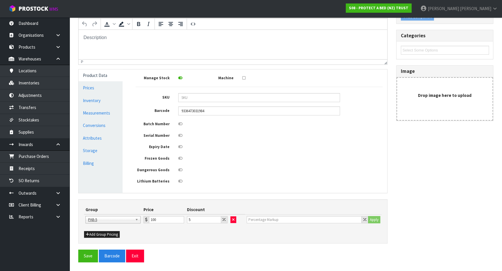
click at [82, 263] on div "× Close Update successful Reference Code * F0402LSG0 Name * SILKY TOUCH WHITE L…" at bounding box center [285, 112] width 423 height 310
click at [85, 258] on button "Save" at bounding box center [88, 256] width 20 height 12
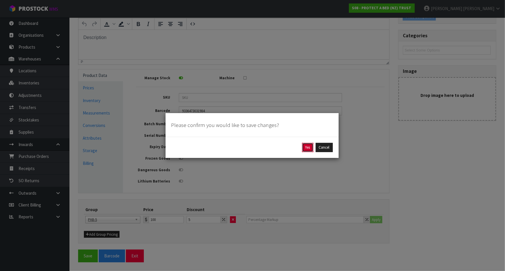
click at [310, 145] on button "Yes" at bounding box center [307, 147] width 11 height 9
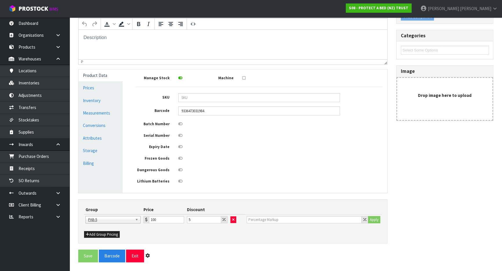
scroll to position [0, 0]
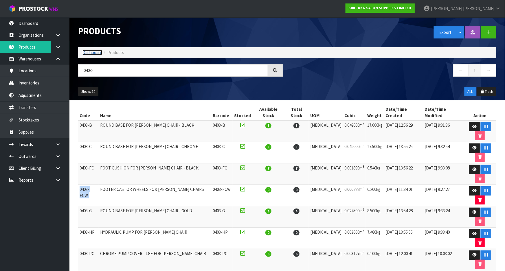
click at [89, 52] on link "Dashboard" at bounding box center [93, 53] width 20 height 6
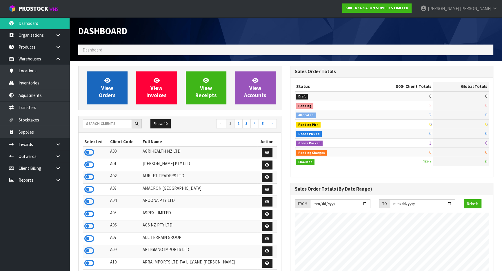
scroll to position [450, 211]
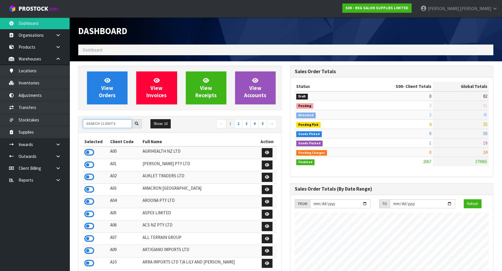
click at [106, 122] on input "text" at bounding box center [107, 123] width 49 height 9
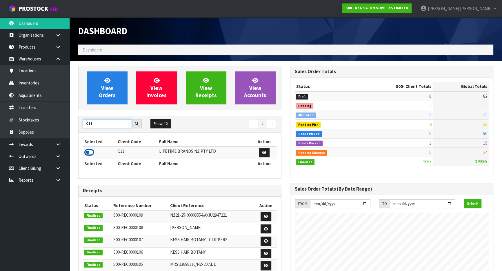
type input "C11"
click at [90, 151] on icon at bounding box center [89, 152] width 10 height 9
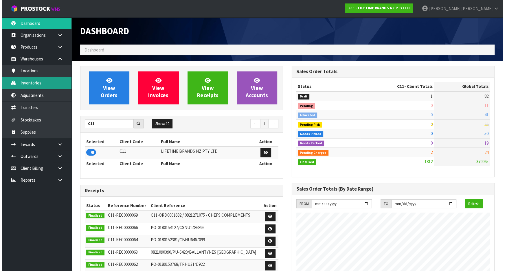
scroll to position [438, 211]
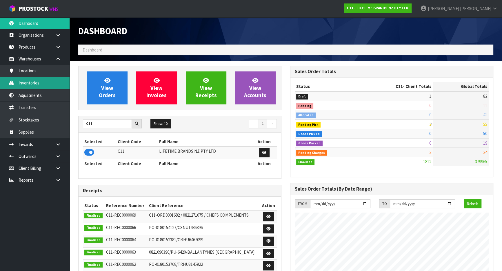
click at [41, 84] on link "Inventories" at bounding box center [34, 83] width 69 height 12
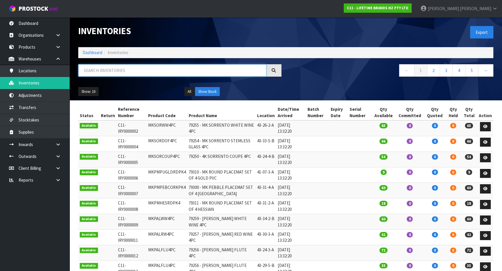
click at [148, 72] on input "text" at bounding box center [172, 70] width 188 height 12
paste input "KCBOWL31"
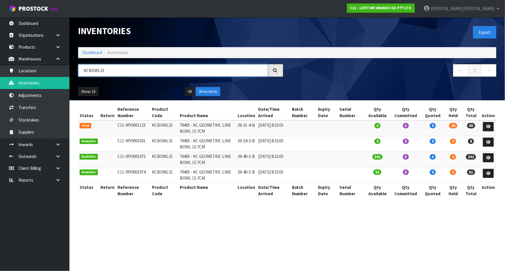
type input "KCBOWL31"
click at [159, 125] on td "KCBOWL31" at bounding box center [165, 128] width 28 height 16
copy td "KCBOWL31"
